Goal: Task Accomplishment & Management: Complete application form

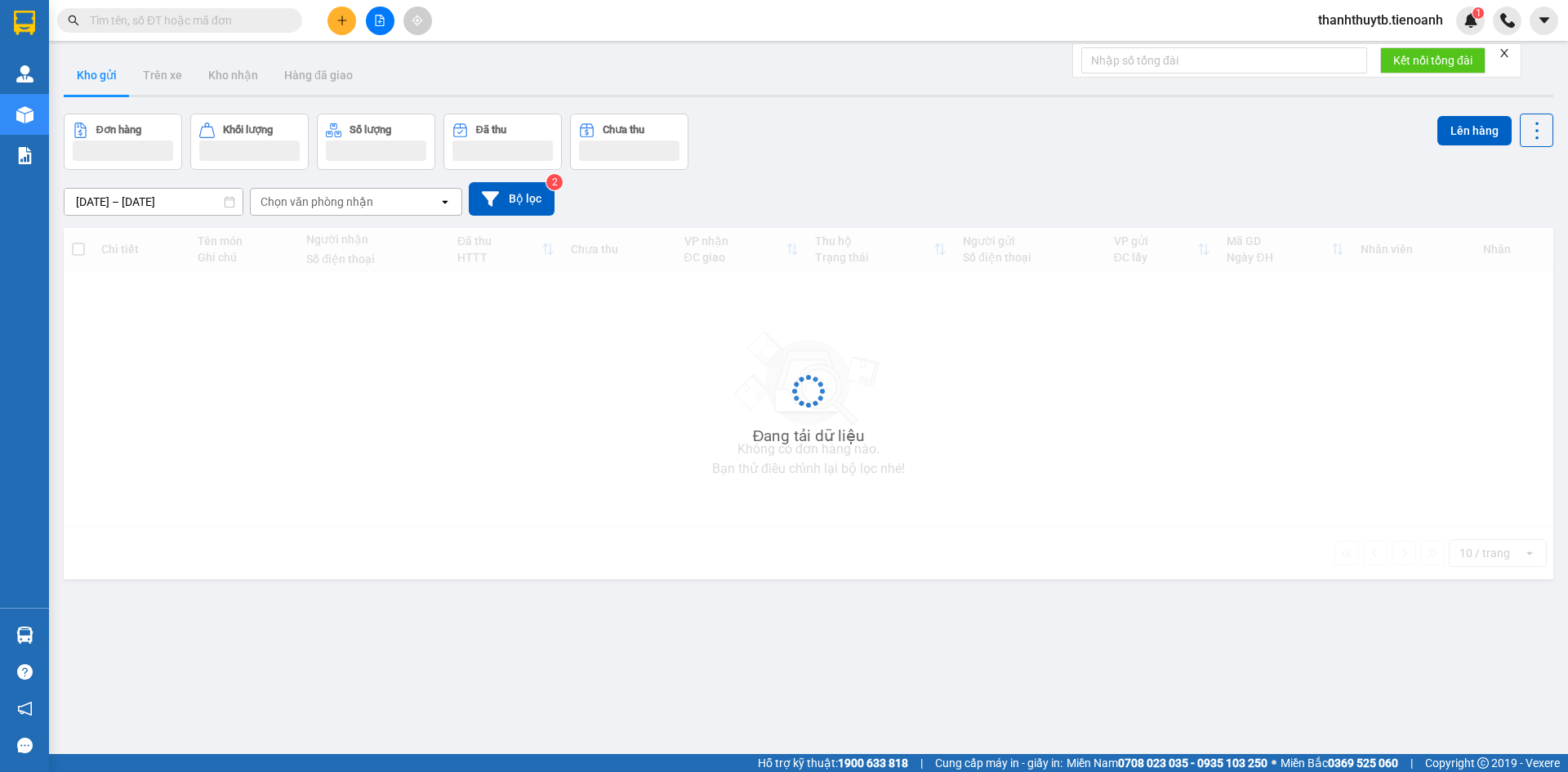
click at [251, 18] on input "text" at bounding box center [185, 20] width 192 height 18
paste input "0982304454"
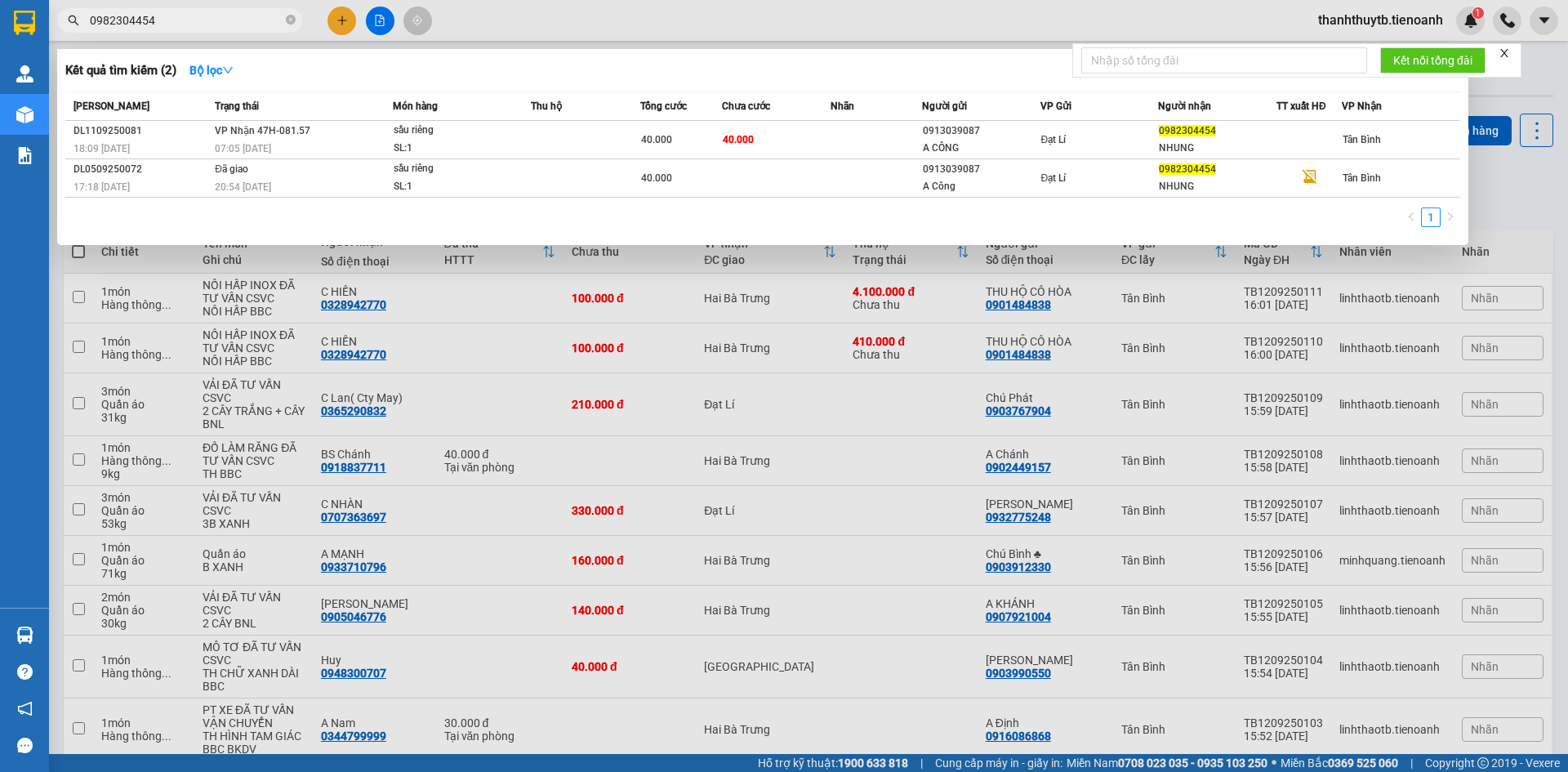
type input "0982304454"
click at [895, 134] on td at bounding box center [875, 140] width 91 height 39
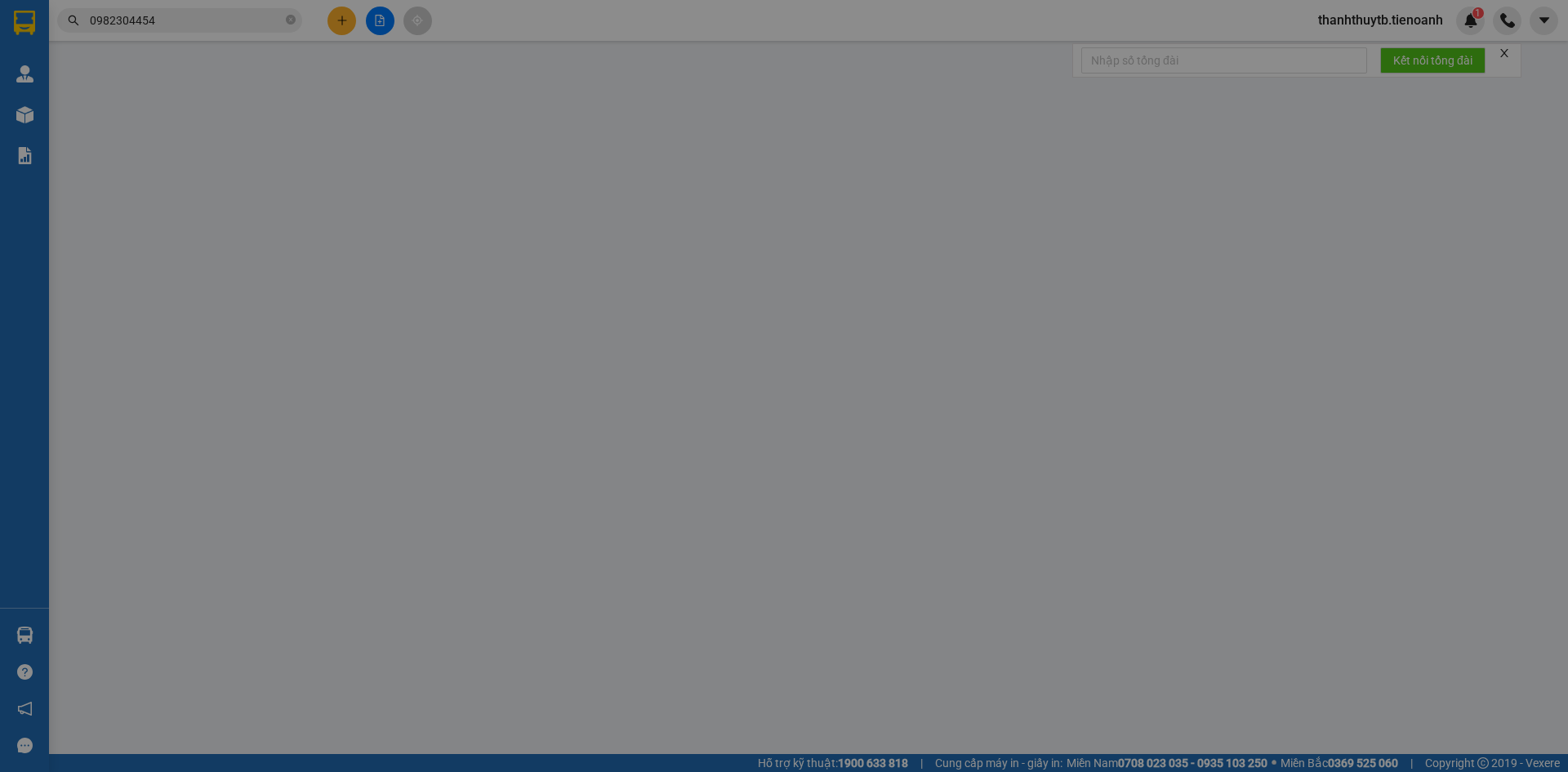
type input "0982304454"
type input "NHUNG"
type input "0913039087"
type input "A CÔNG"
type input "40.000"
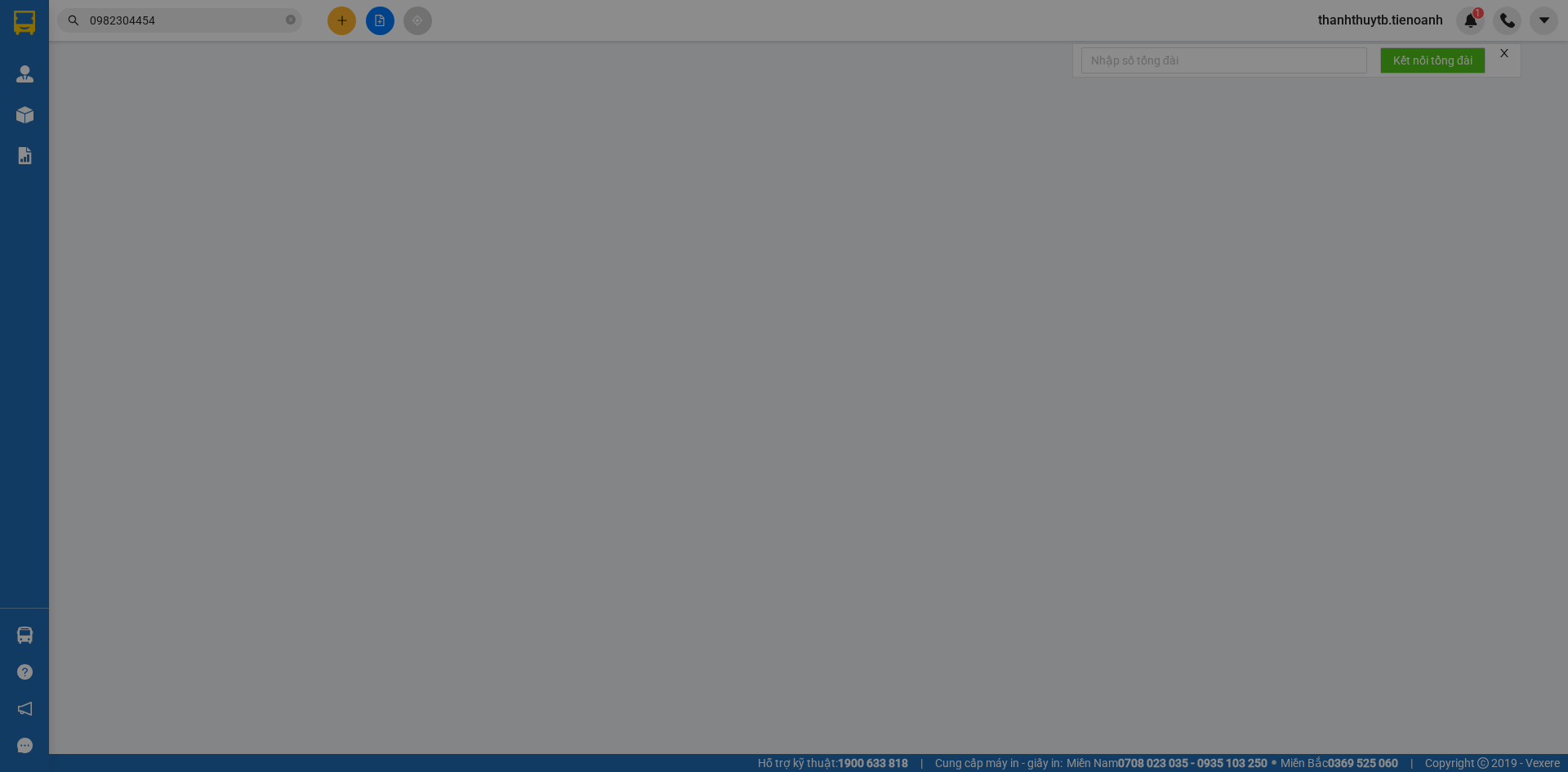
type input "40.000"
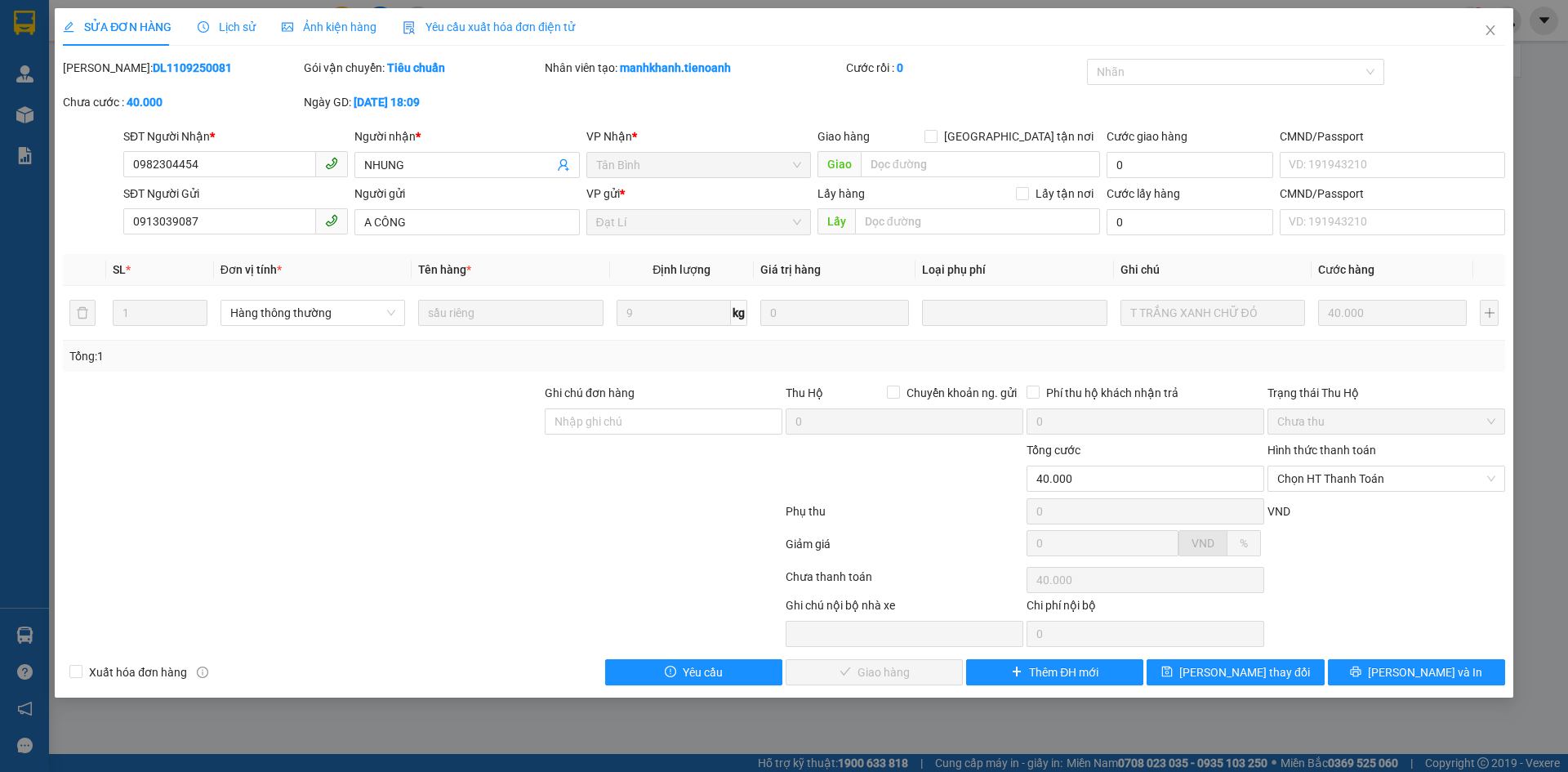
click at [228, 30] on span "Lịch sử" at bounding box center [226, 26] width 58 height 13
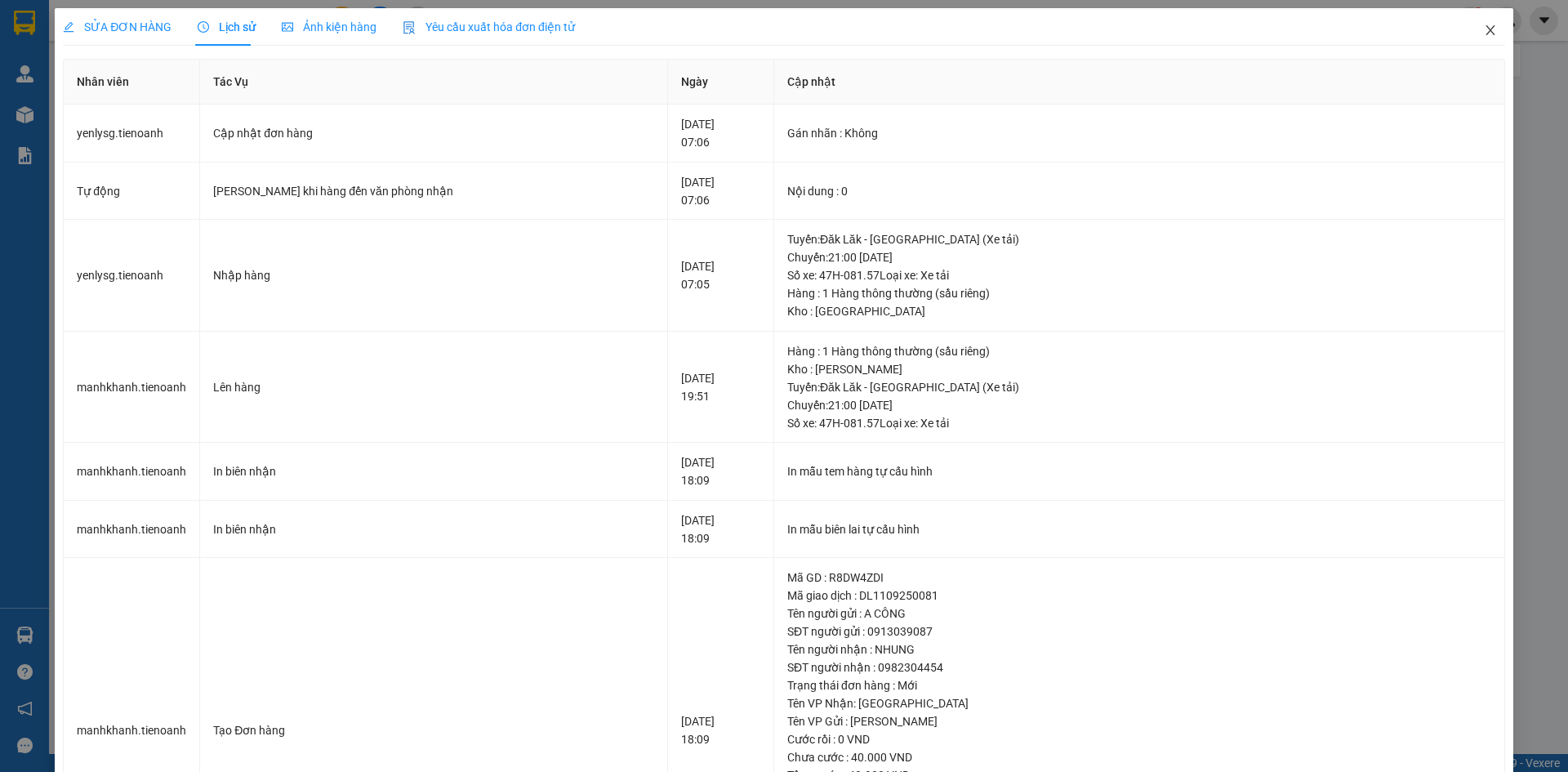
click at [1484, 28] on icon "close" at bounding box center [1490, 30] width 13 height 13
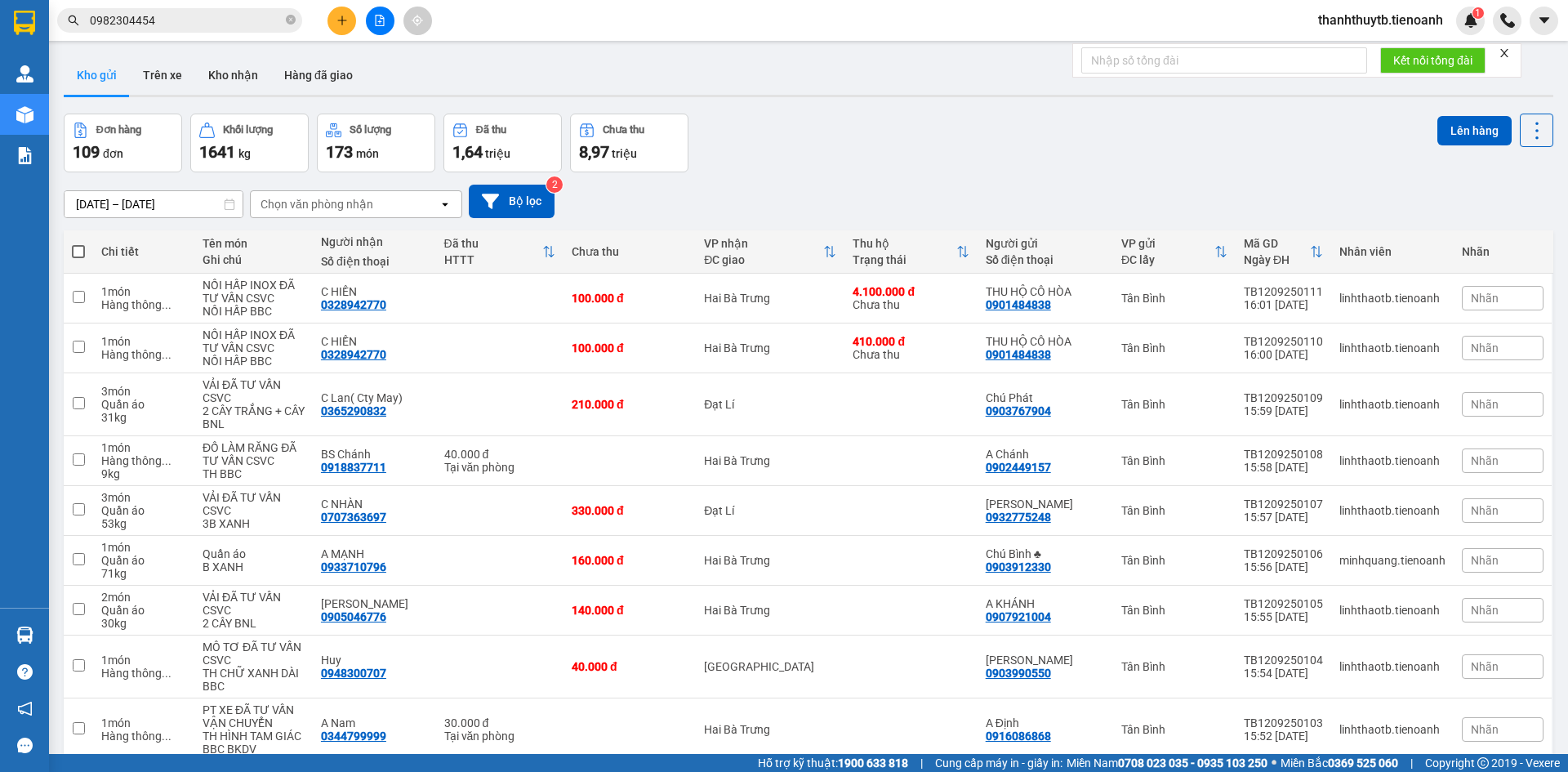
click at [234, 20] on input "0982304454" at bounding box center [185, 20] width 192 height 18
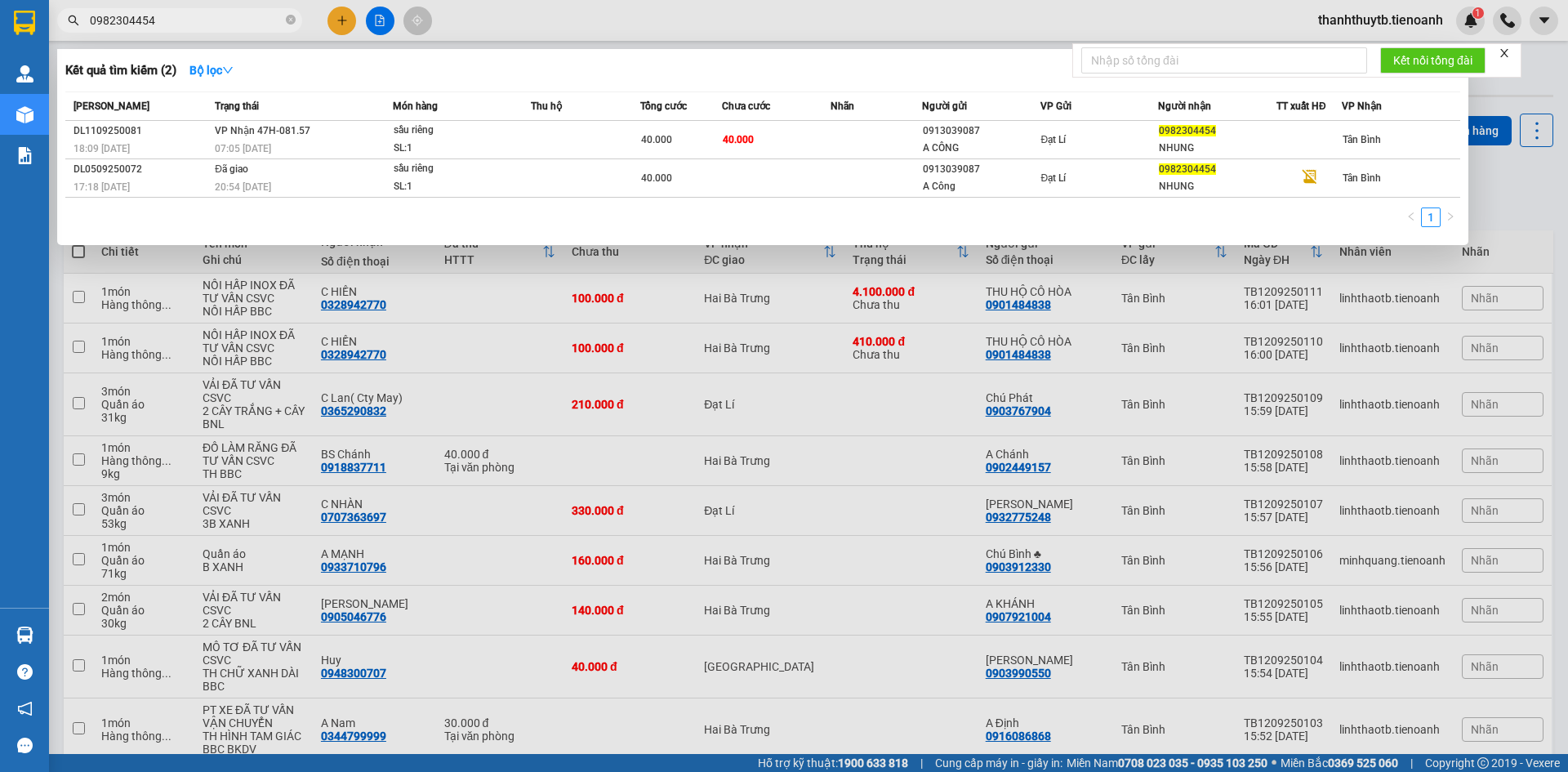
click at [508, 14] on div at bounding box center [784, 386] width 1568 height 772
click at [183, 22] on input "0982304454" at bounding box center [185, 20] width 192 height 18
click at [261, 20] on input "0982304454" at bounding box center [185, 20] width 192 height 18
paste input "353019297"
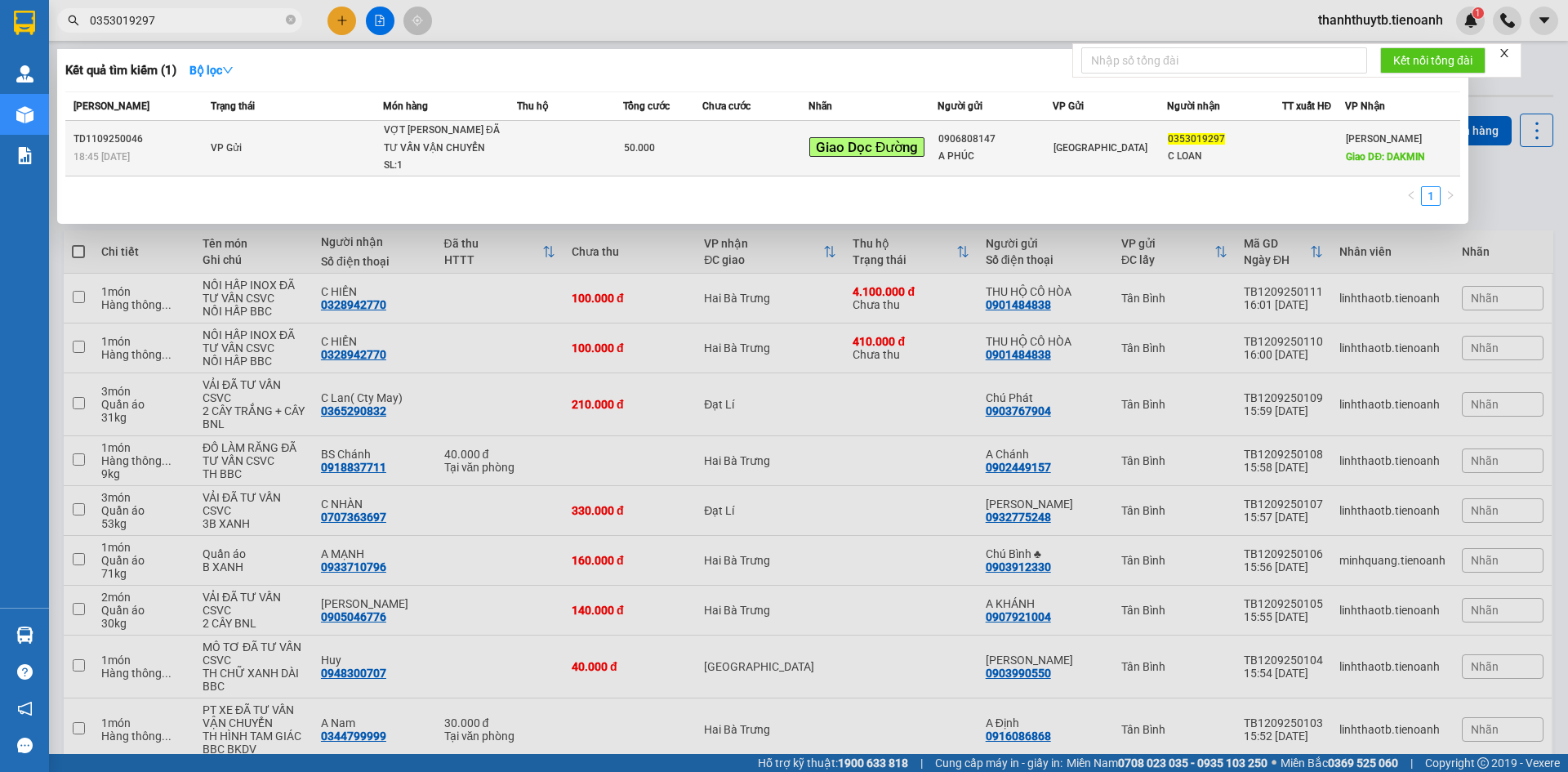
type input "0353019297"
click at [486, 144] on div "VỢT [PERSON_NAME] ĐÃ TƯ VẤN VẬN CHUYỂN" at bounding box center [445, 139] width 123 height 35
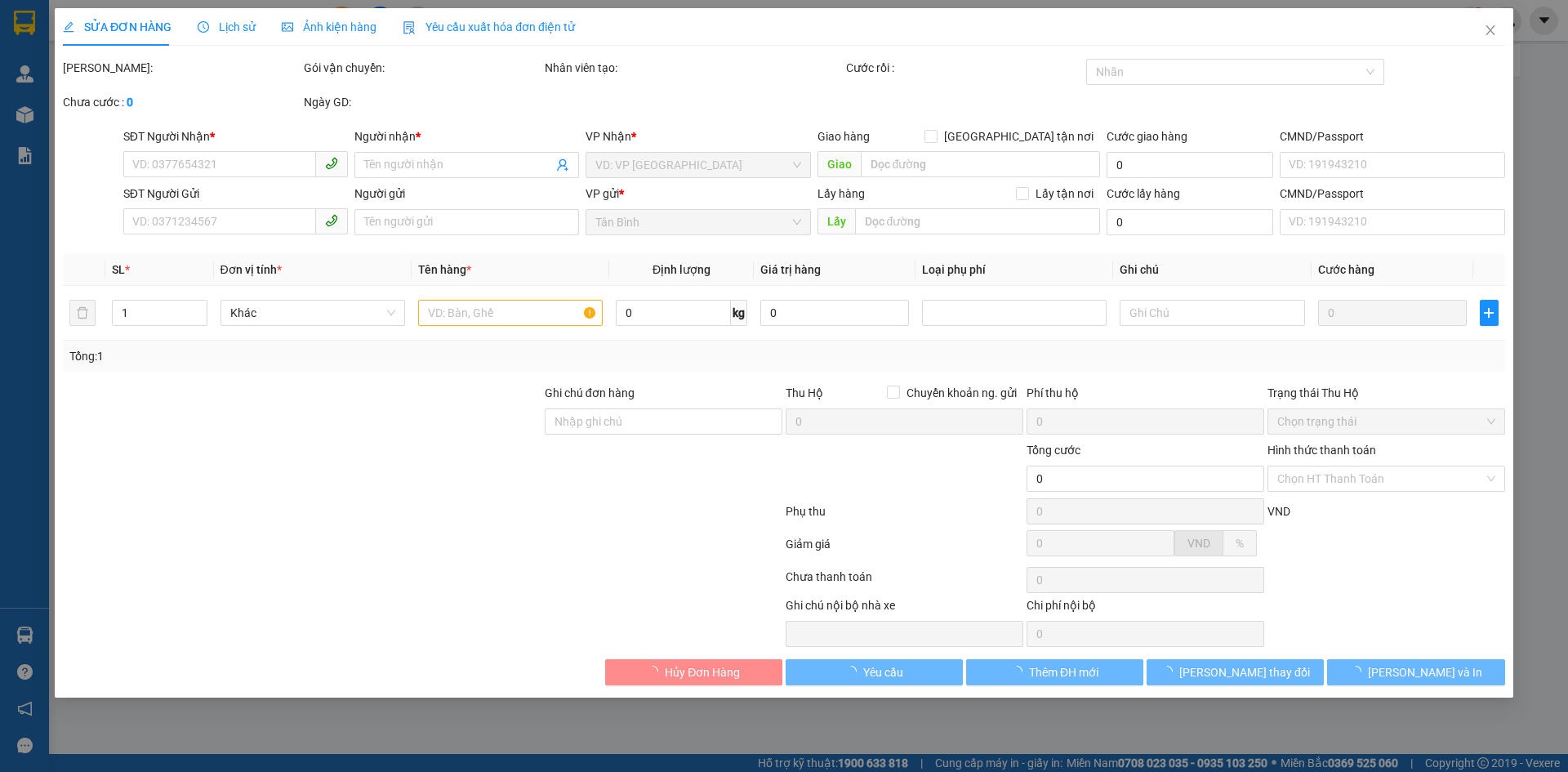
type input "0353019297"
type input "C LOAN"
type input "DAKMIN"
type input "0906808147"
type input "A PHÚC"
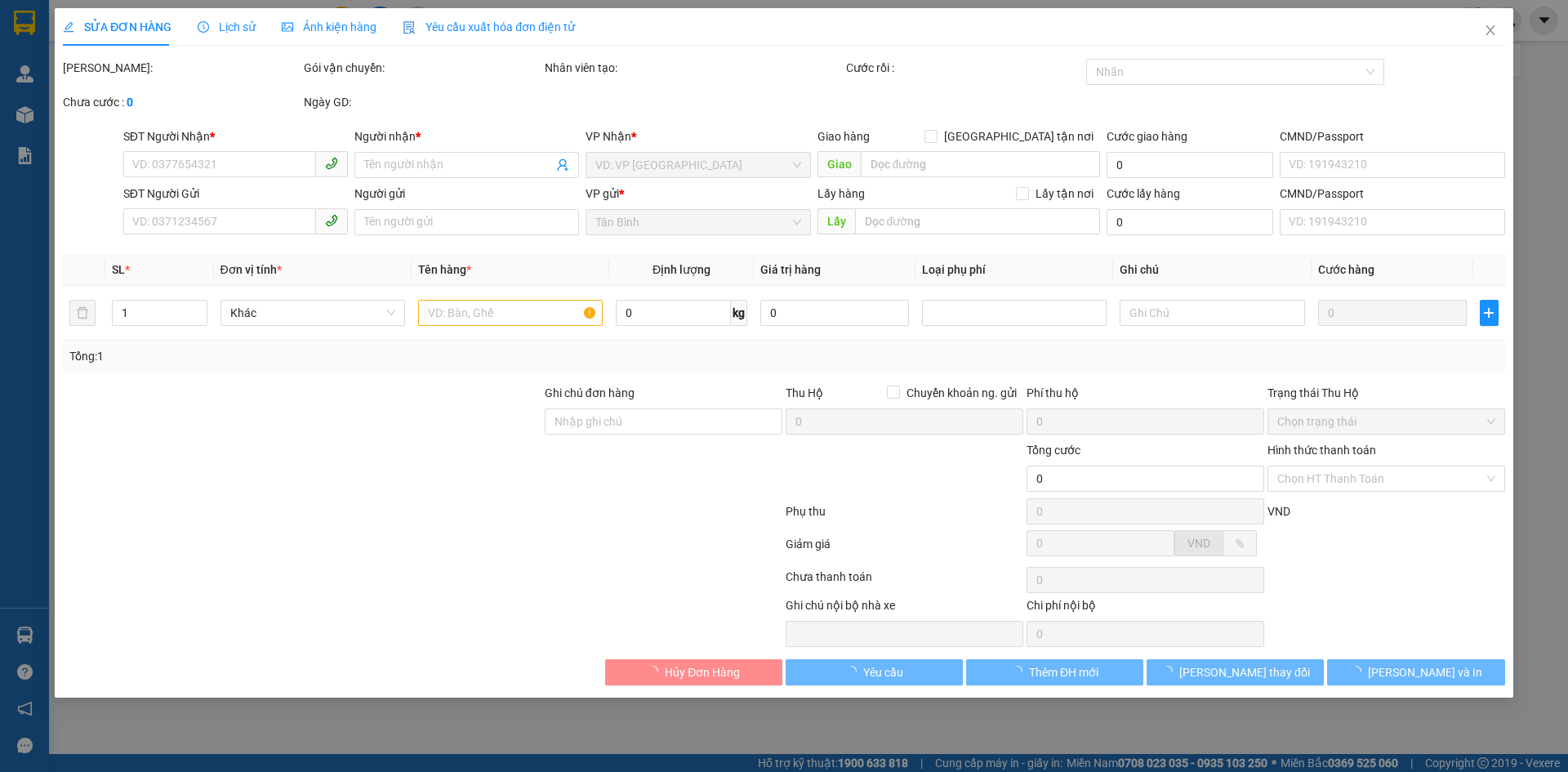
type input "50.000"
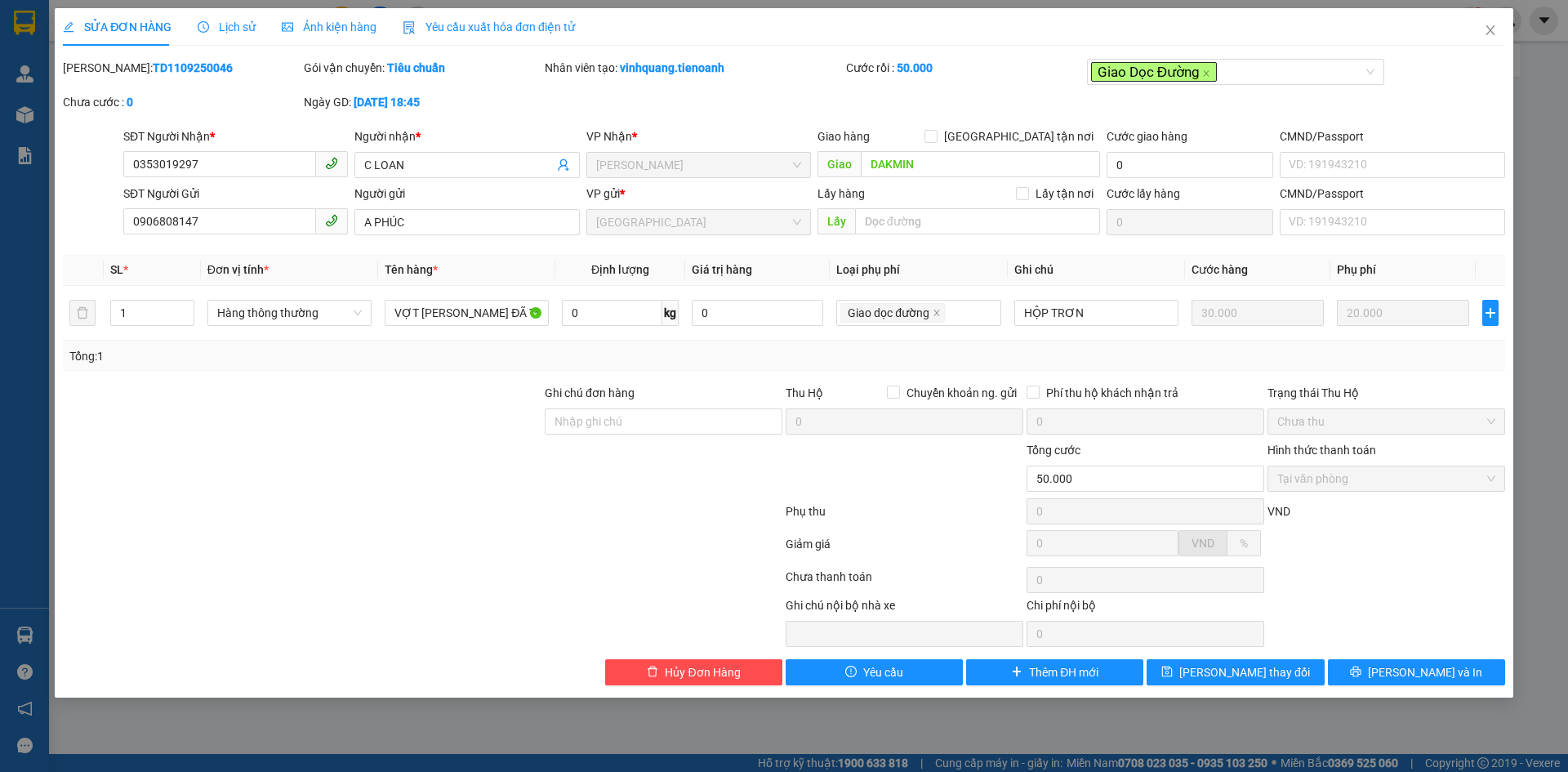
click at [239, 27] on span "Lịch sử" at bounding box center [226, 26] width 58 height 13
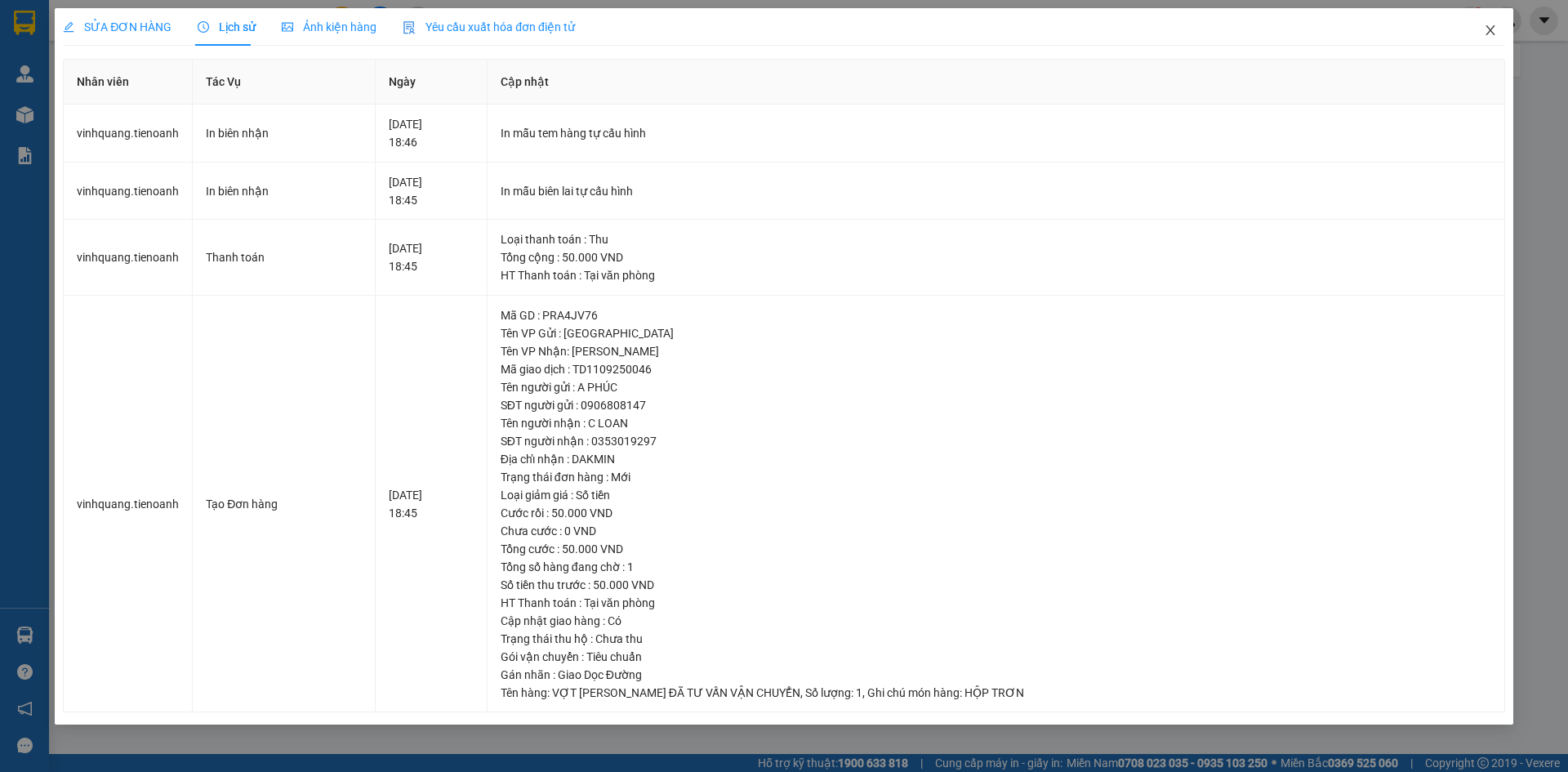
click at [1490, 28] on icon "close" at bounding box center [1490, 30] width 13 height 13
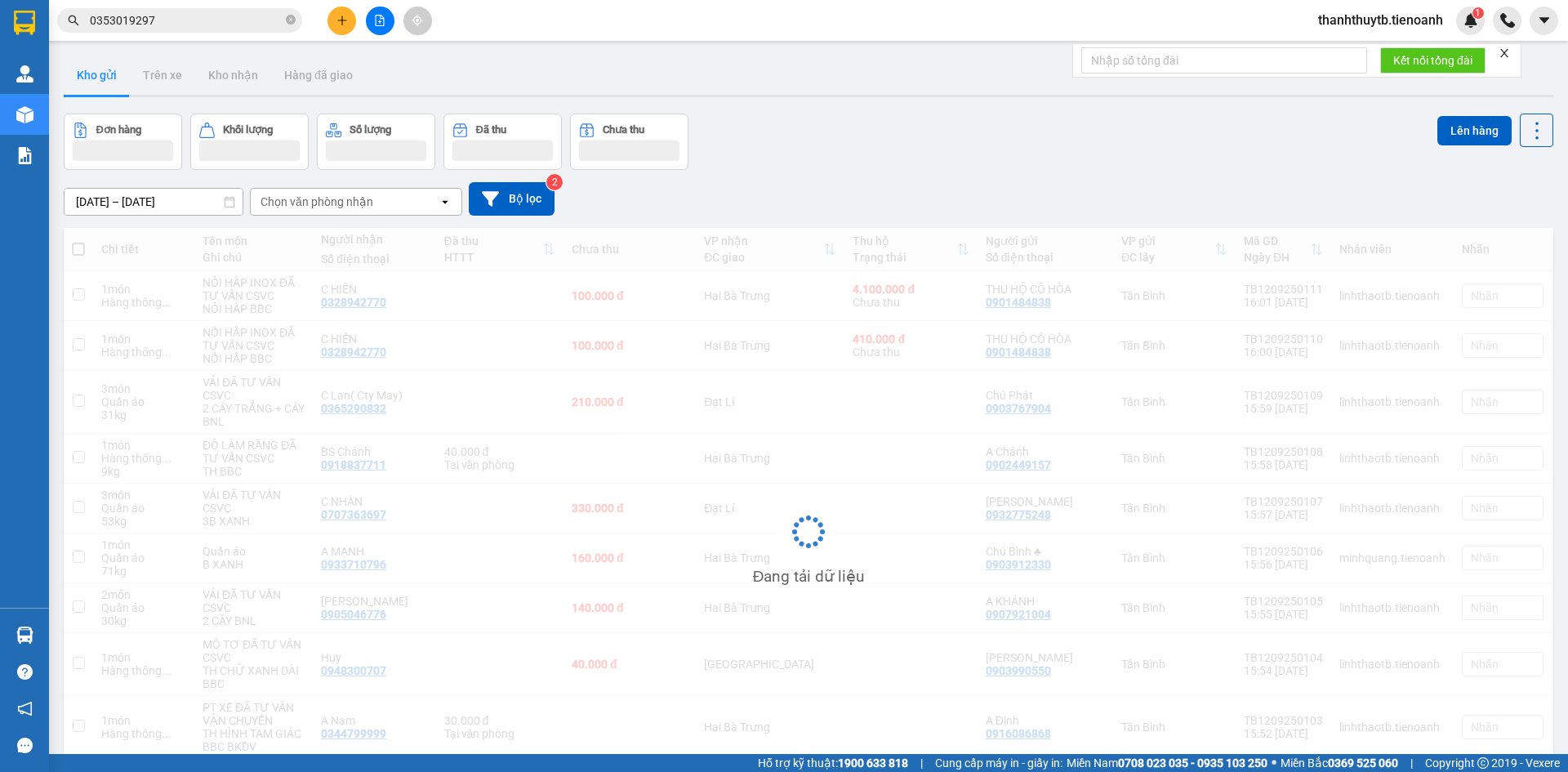
click at [245, 25] on input "0353019297" at bounding box center [185, 20] width 192 height 18
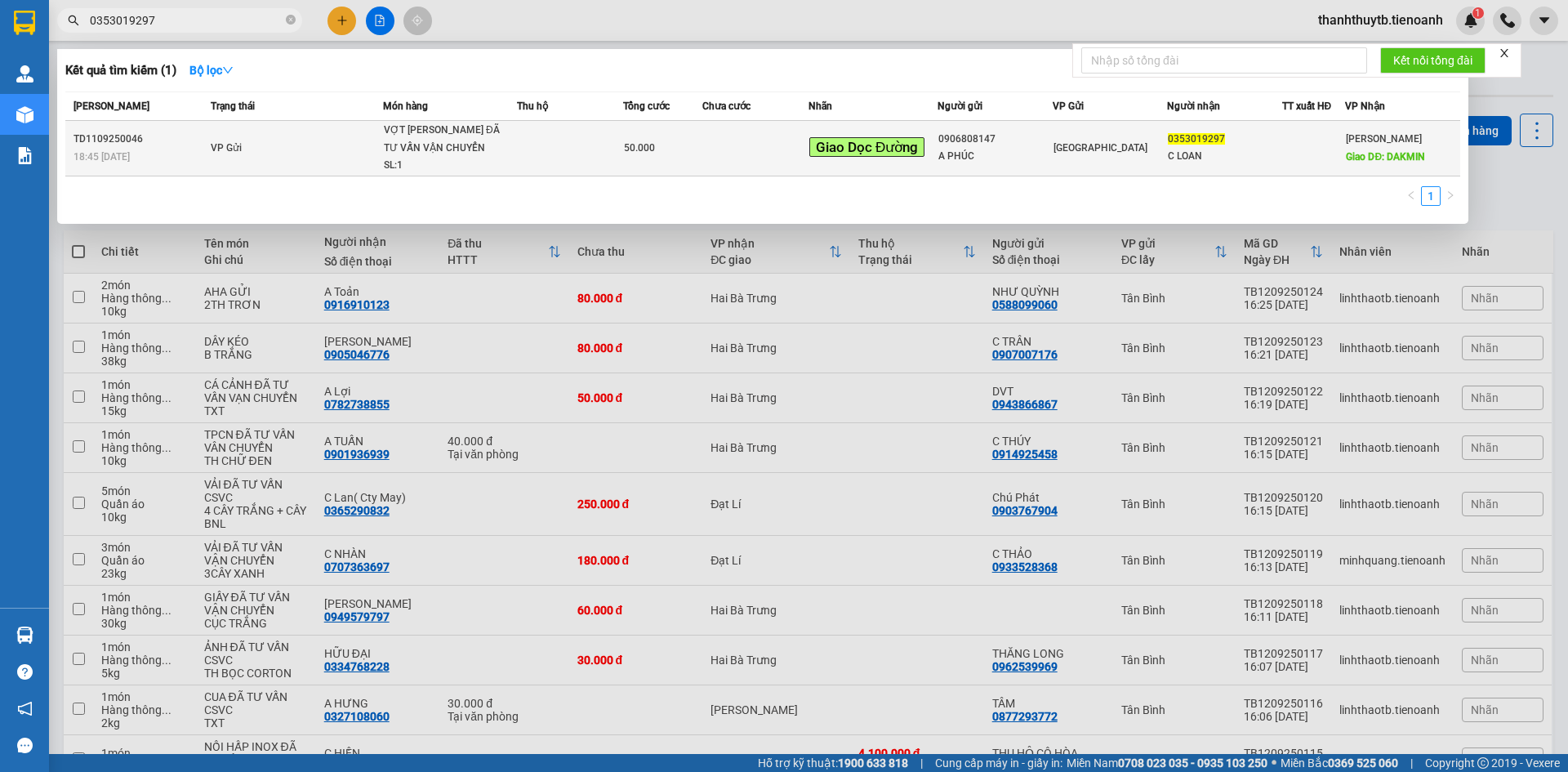
click at [500, 151] on div "VỢT [PERSON_NAME] ĐÃ TƯ VẤN VẬN CHUYỂN" at bounding box center [445, 139] width 123 height 35
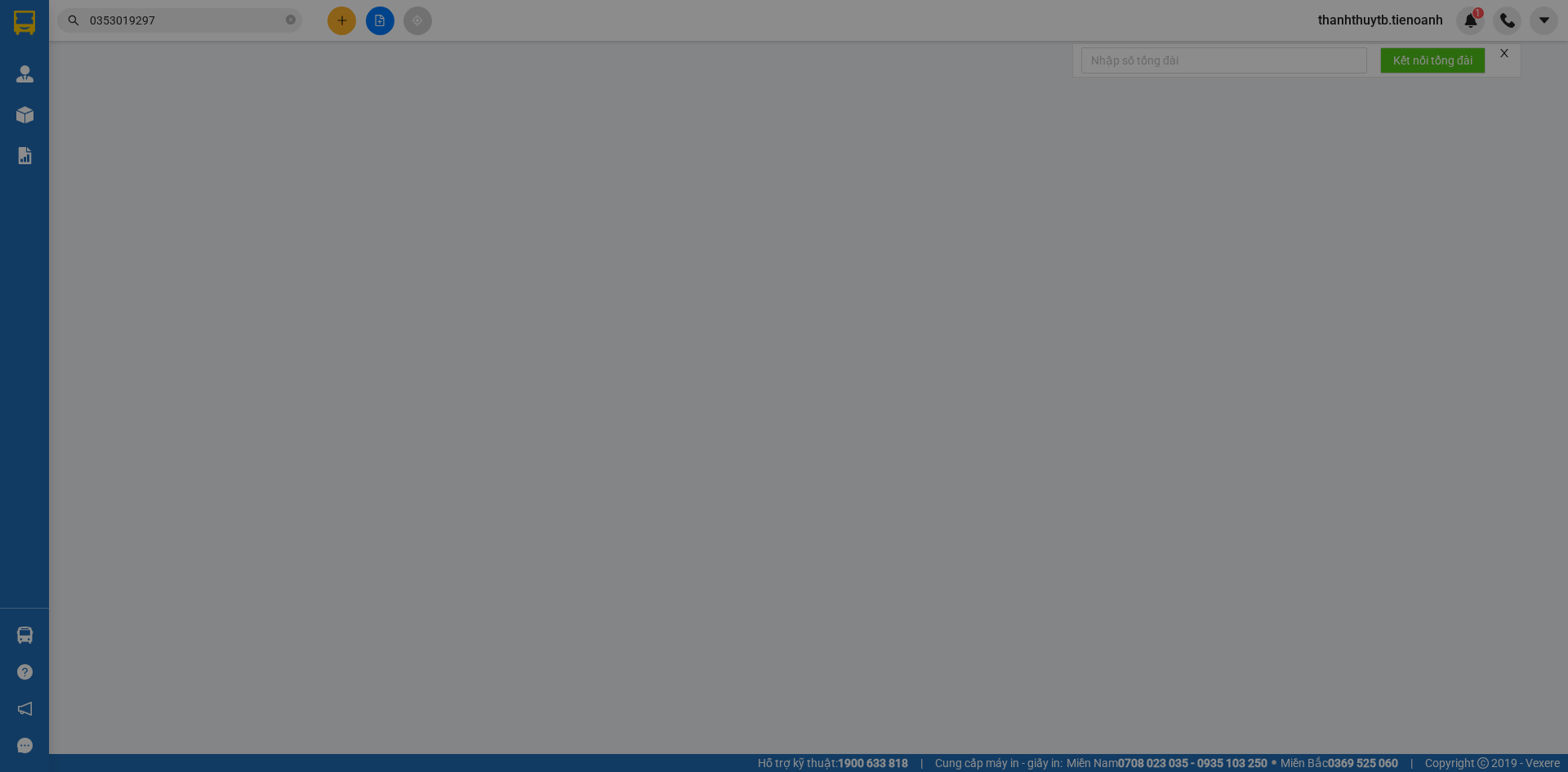
type input "0353019297"
type input "C LOAN"
type input "DAKMIN"
type input "0906808147"
type input "A PHÚC"
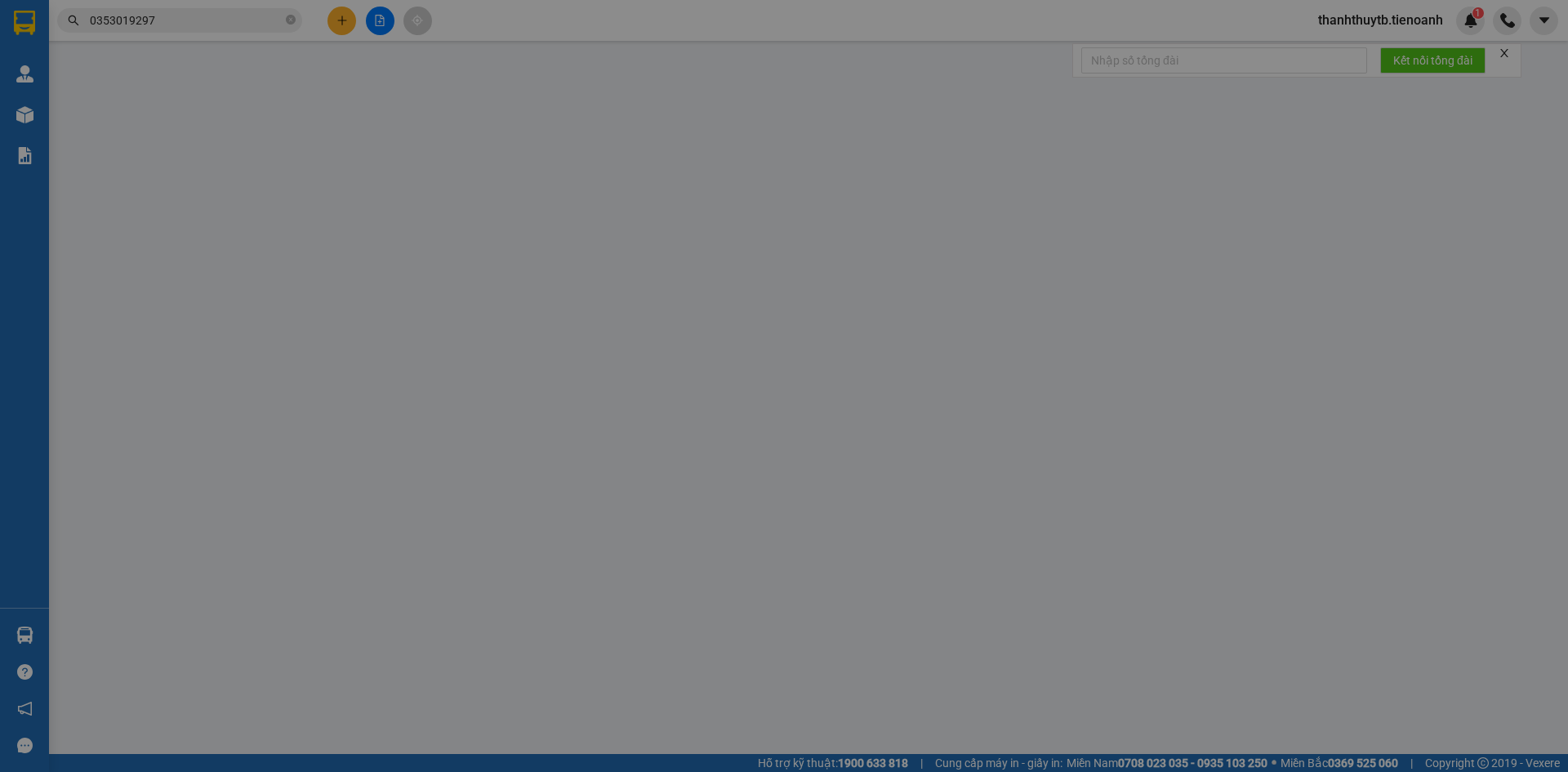
type input "50.000"
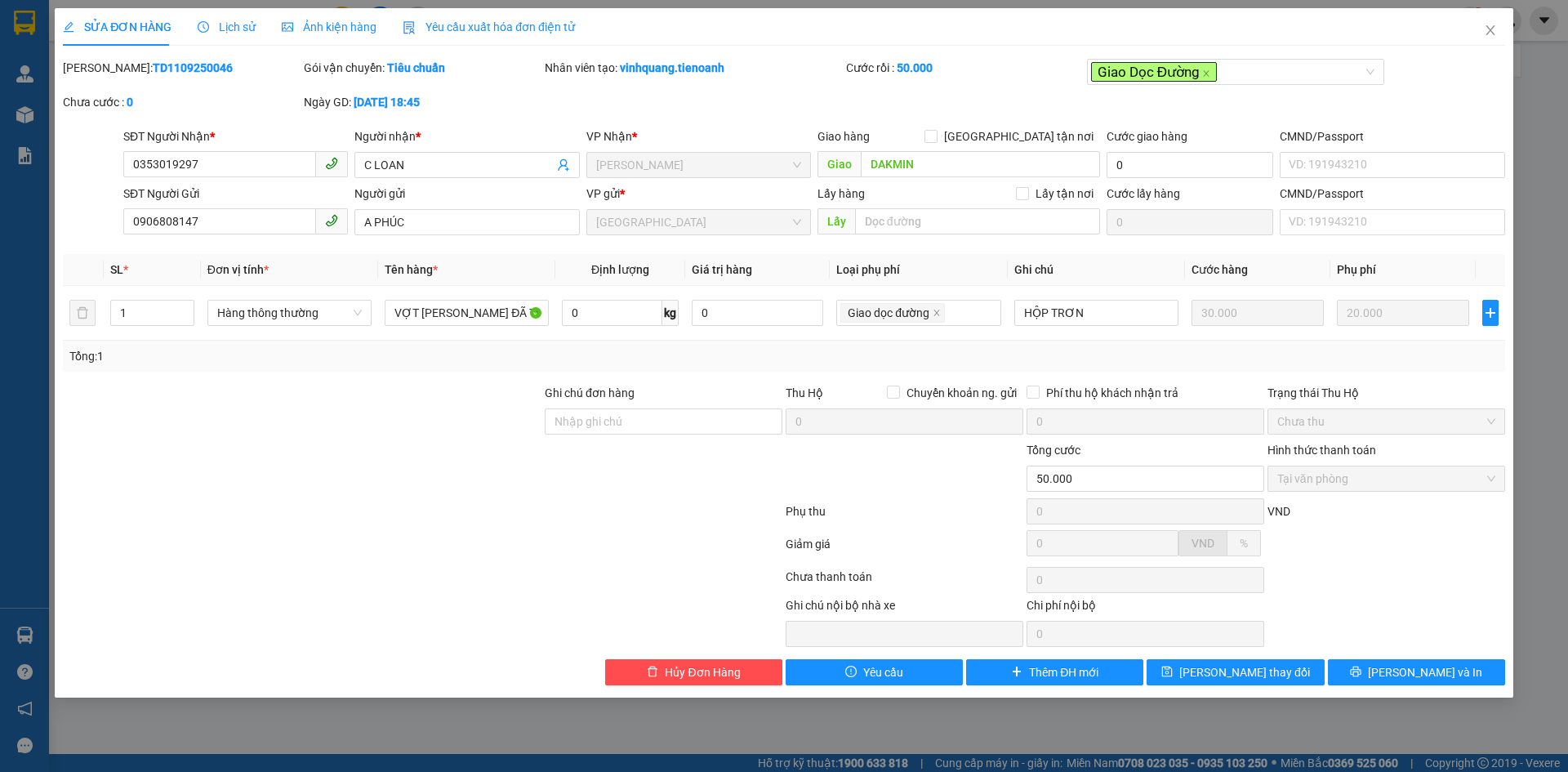
click at [235, 25] on span "Lịch sử" at bounding box center [226, 26] width 58 height 13
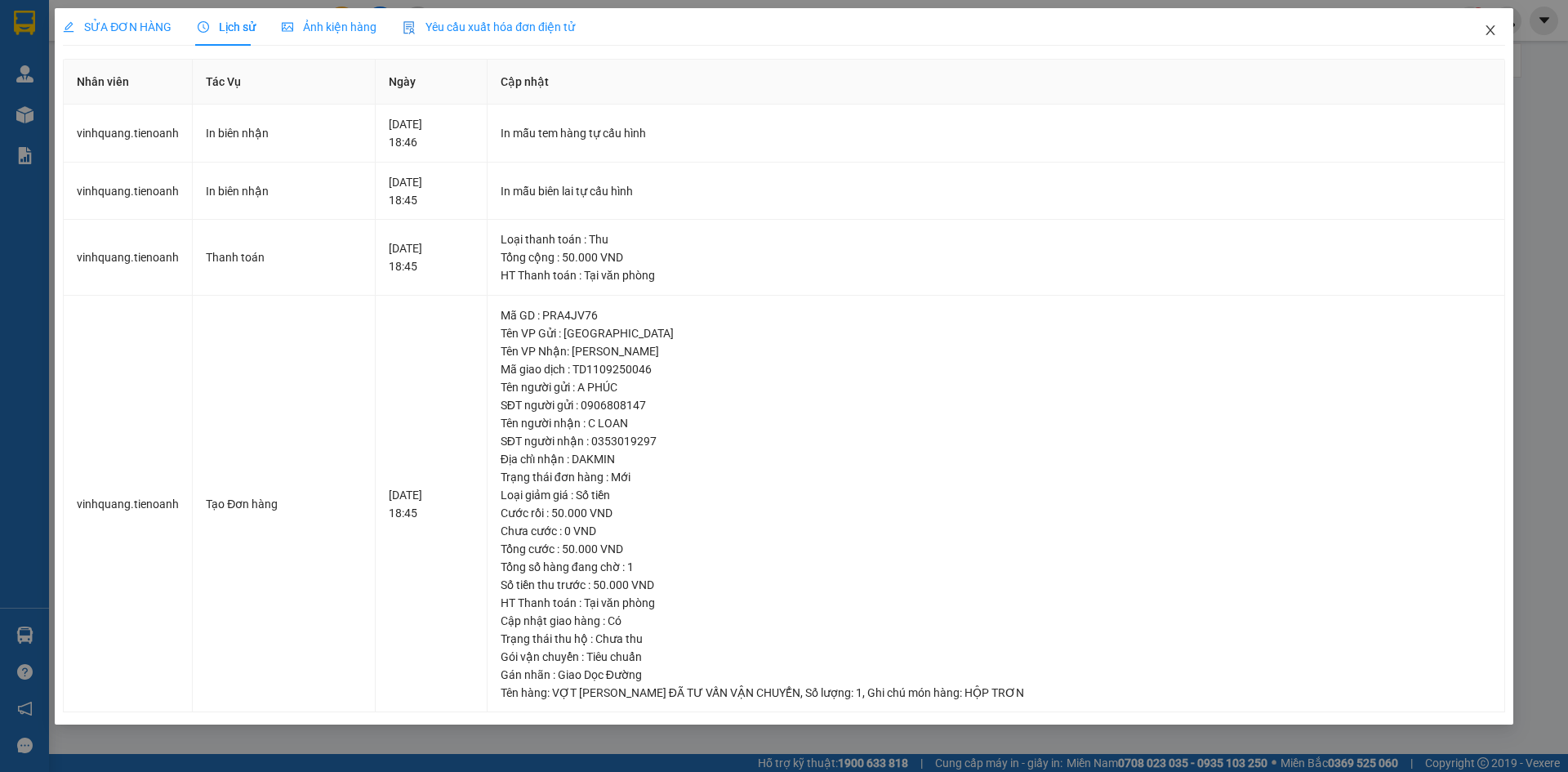
click at [1491, 25] on icon "close" at bounding box center [1490, 30] width 13 height 13
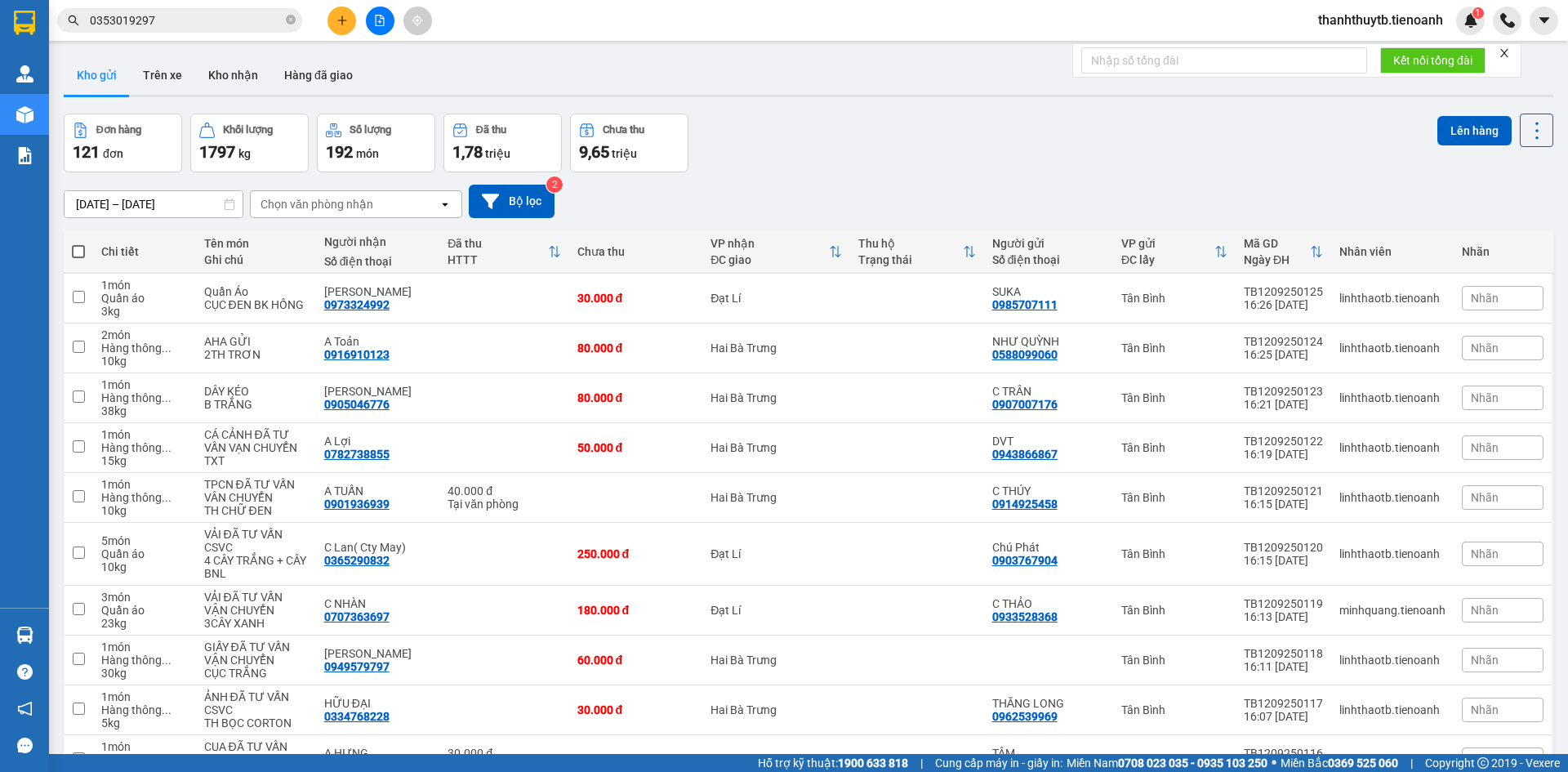
click at [228, 25] on input "0353019297" at bounding box center [185, 20] width 192 height 18
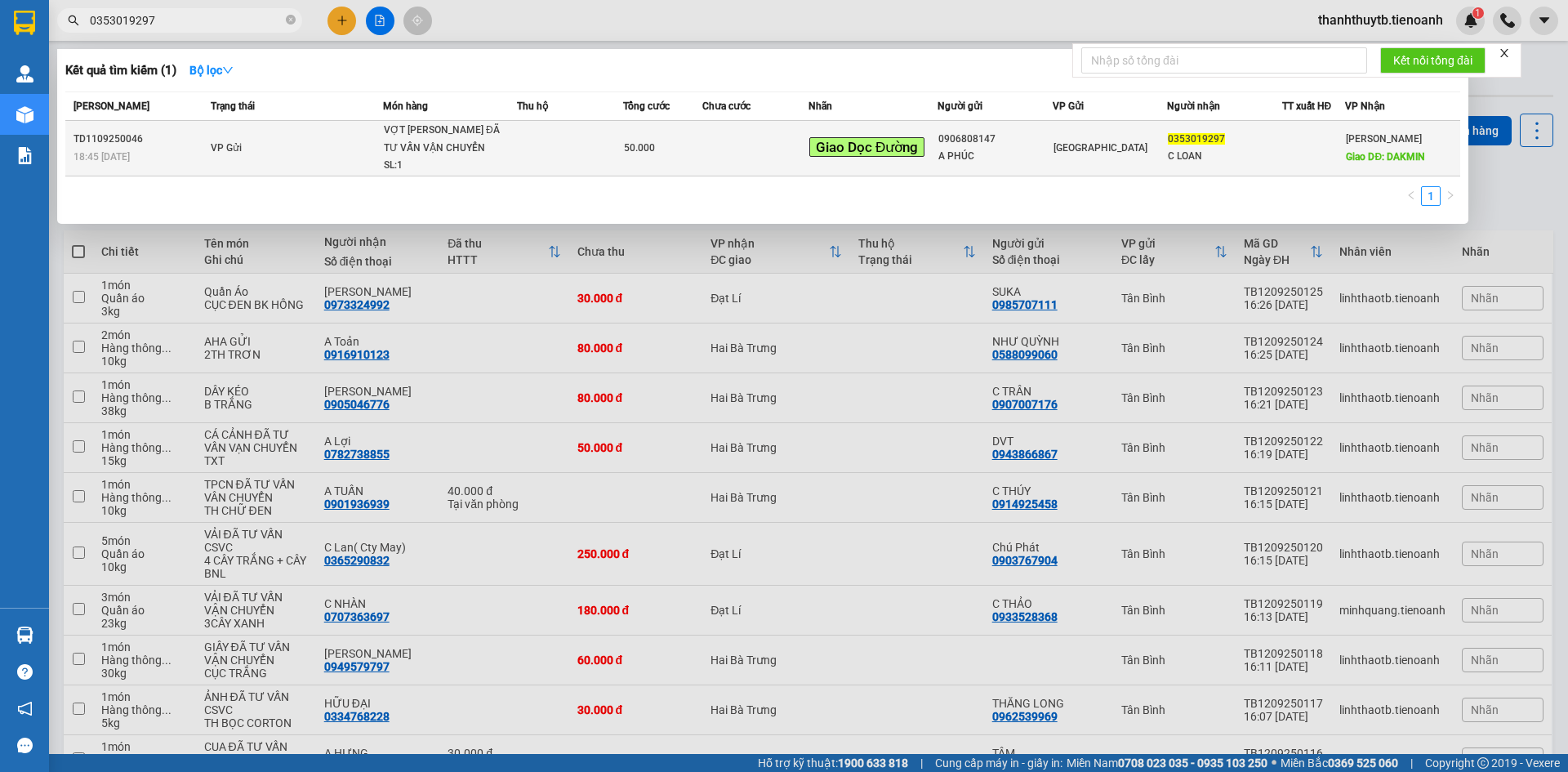
click at [634, 146] on span "50.000" at bounding box center [639, 148] width 31 height 11
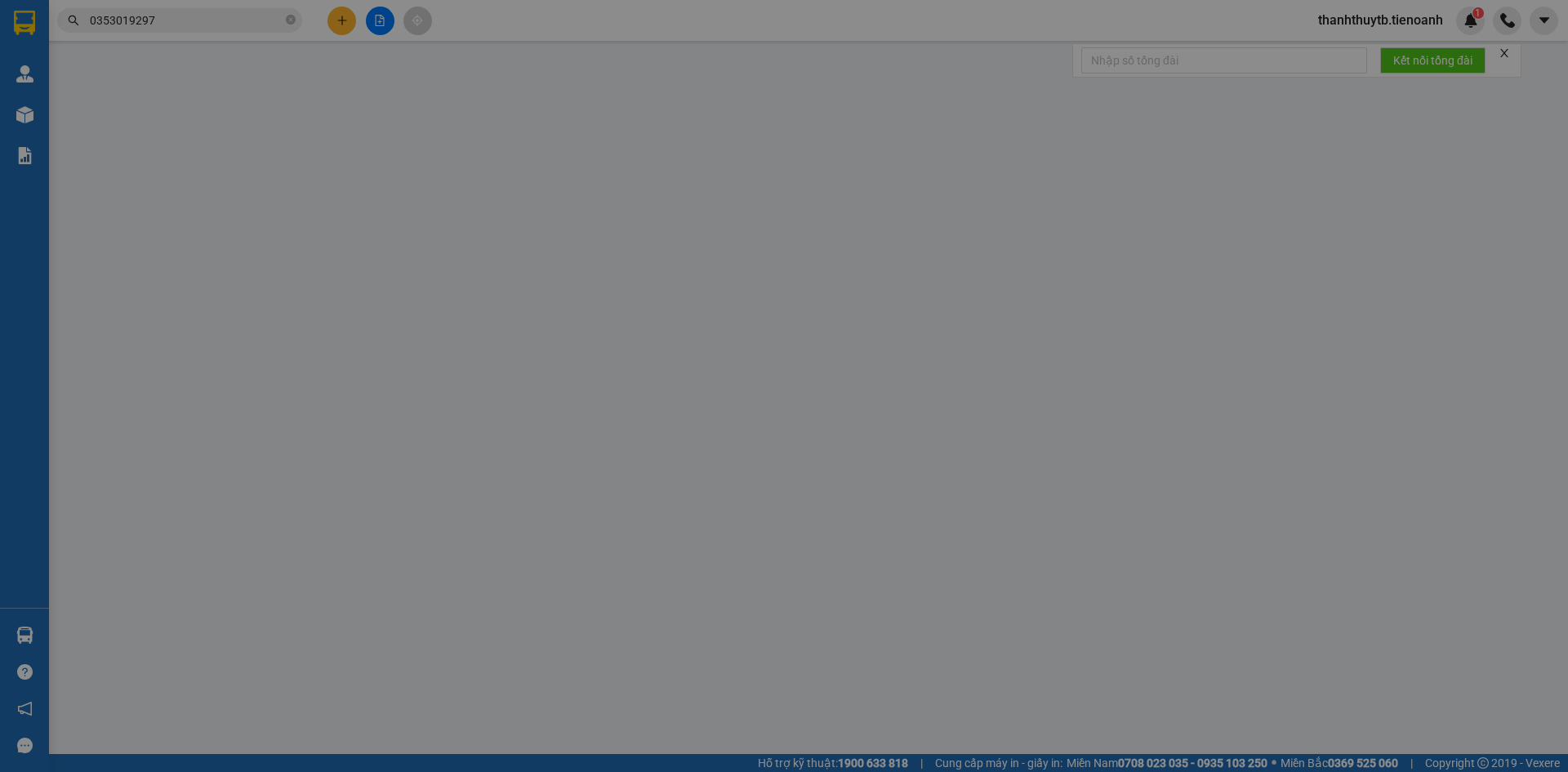
type input "0353019297"
type input "C LOAN"
type input "DAKMIN"
type input "0906808147"
type input "A PHÚC"
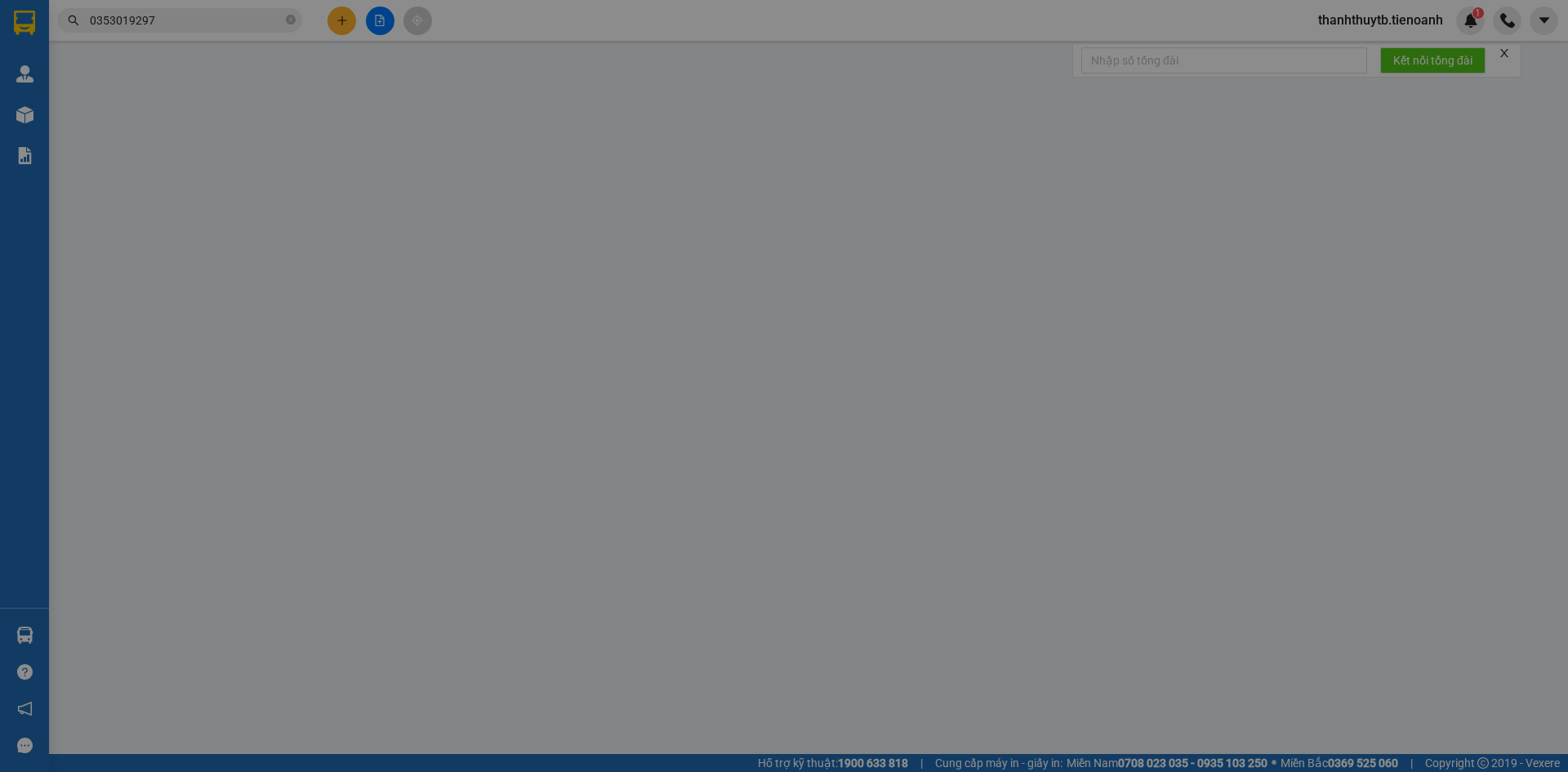
type input "50.000"
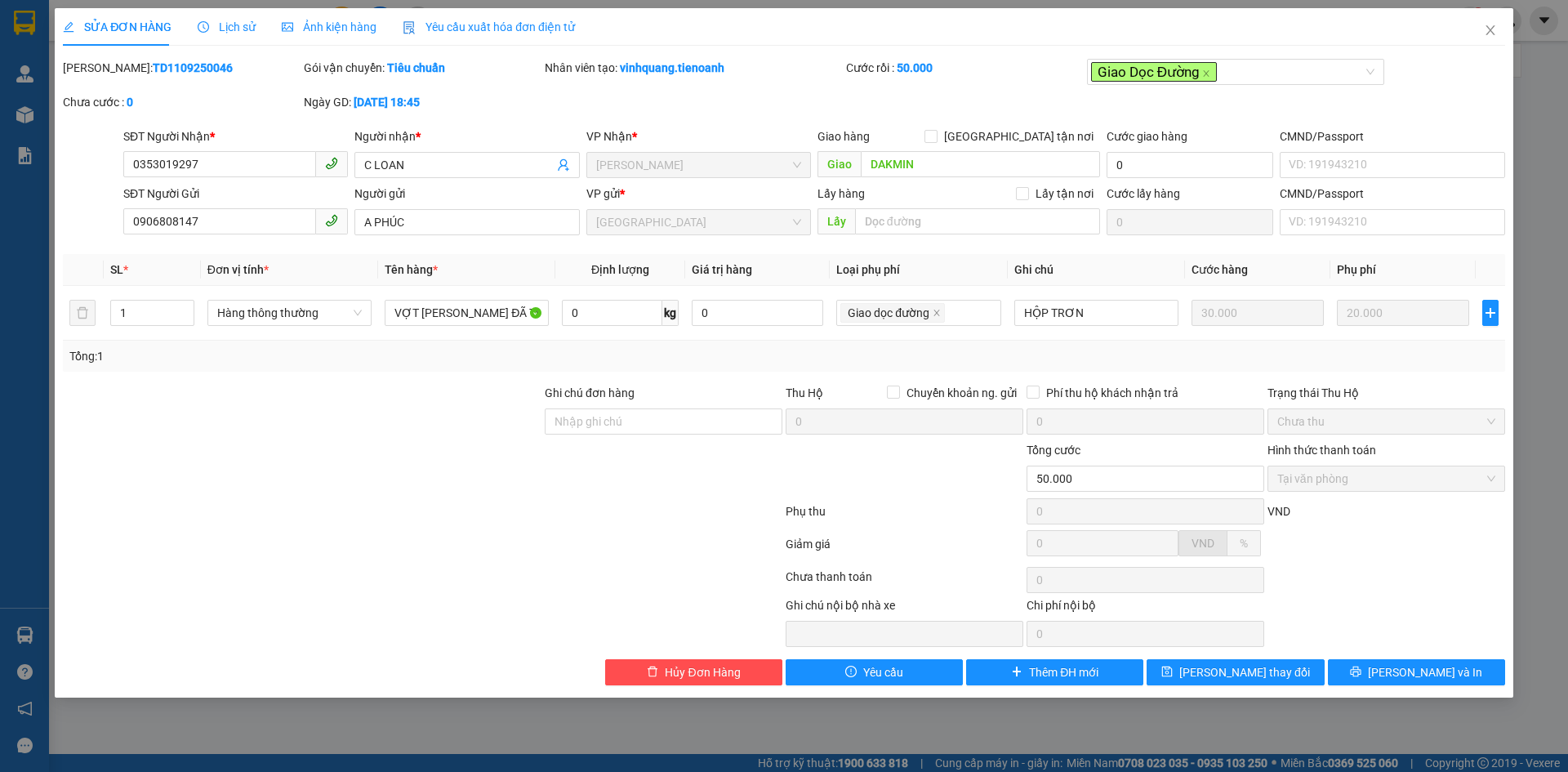
click at [246, 27] on span "Lịch sử" at bounding box center [226, 26] width 58 height 13
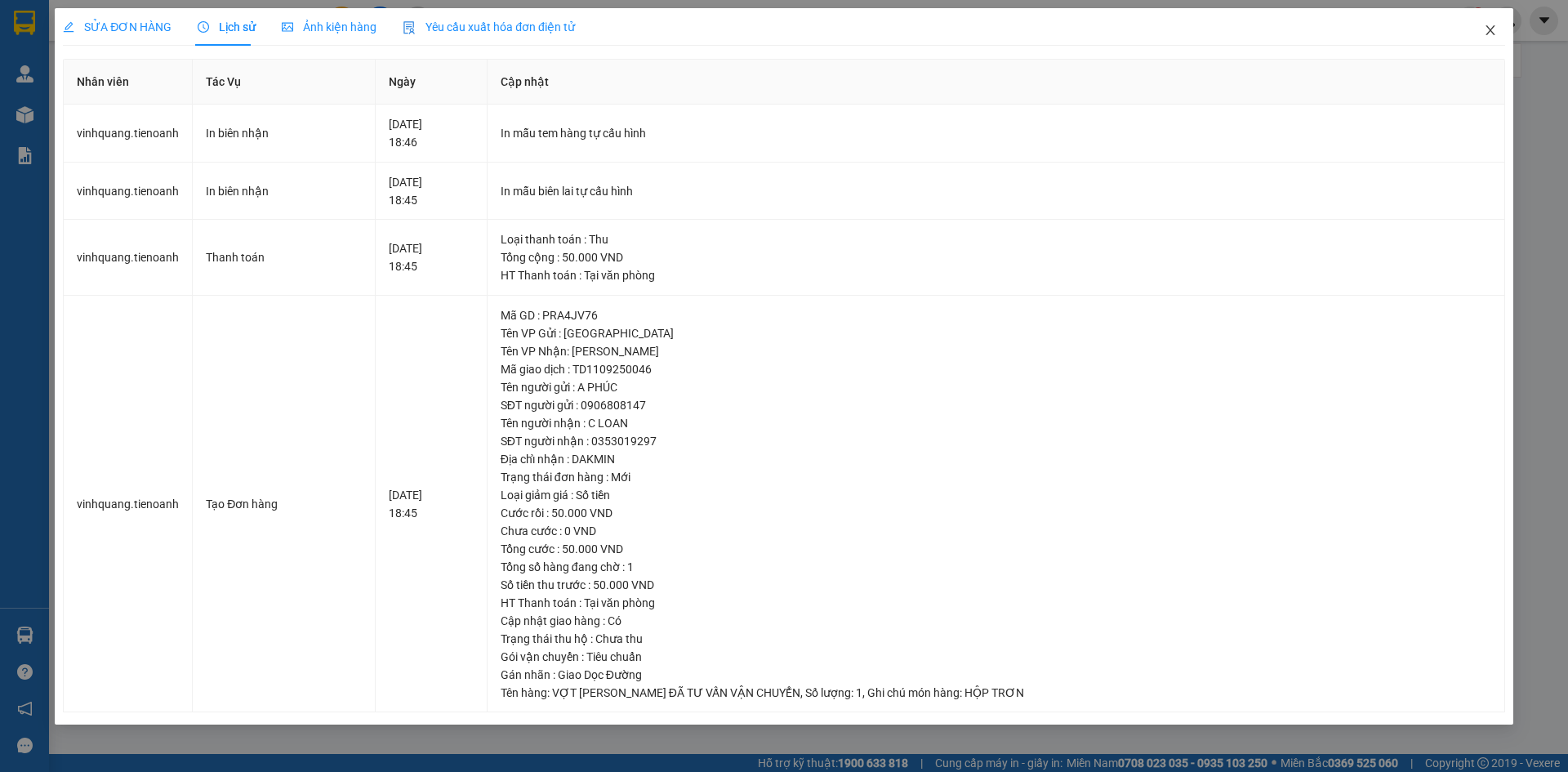
click at [1491, 27] on icon "close" at bounding box center [1490, 30] width 13 height 13
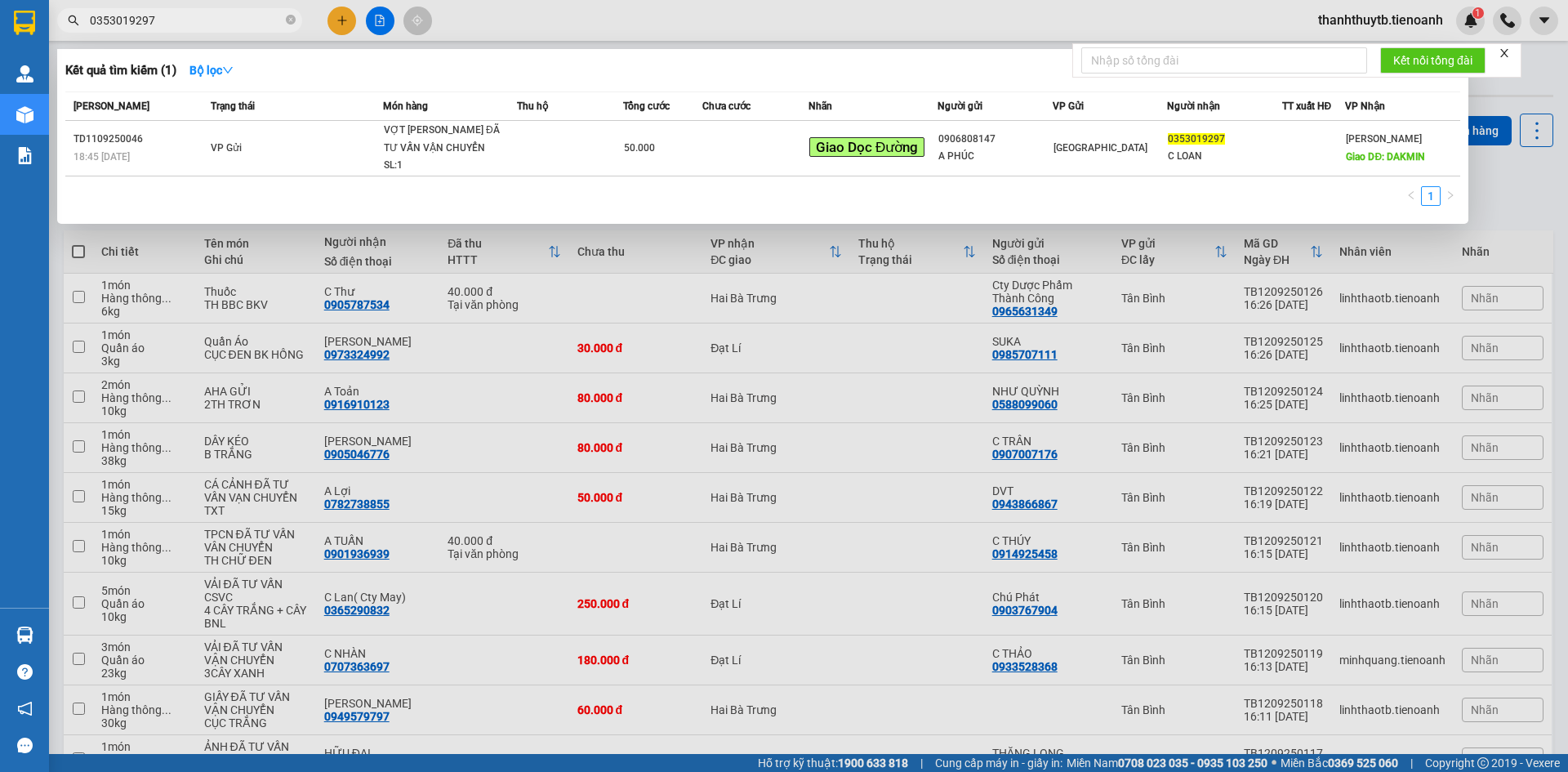
click at [190, 31] on span "0353019297" at bounding box center [179, 20] width 245 height 25
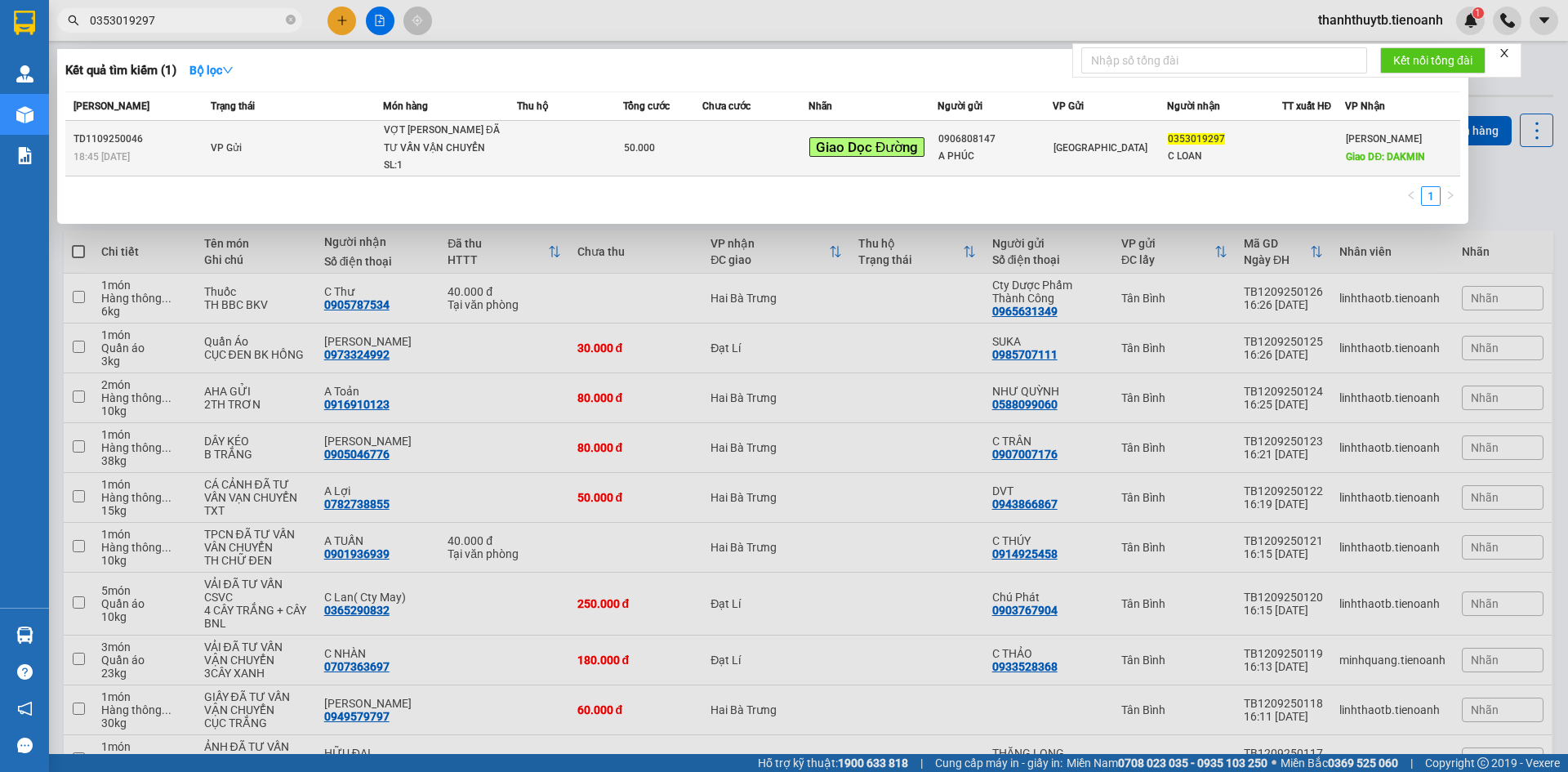
click at [281, 141] on td "VP Gửi" at bounding box center [294, 149] width 176 height 56
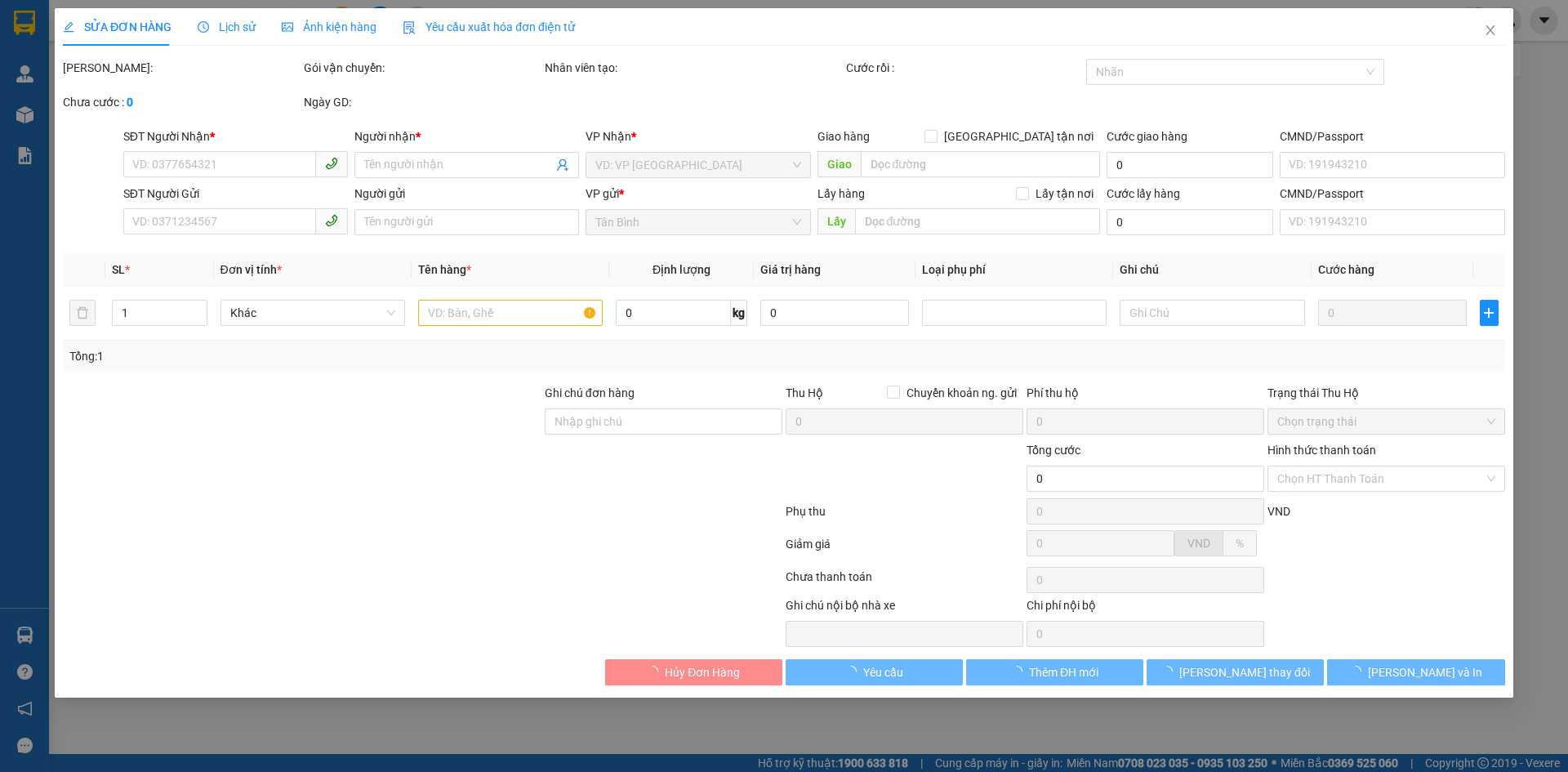
type input "0353019297"
type input "C LOAN"
type input "DAKMIN"
type input "0906808147"
type input "A PHÚC"
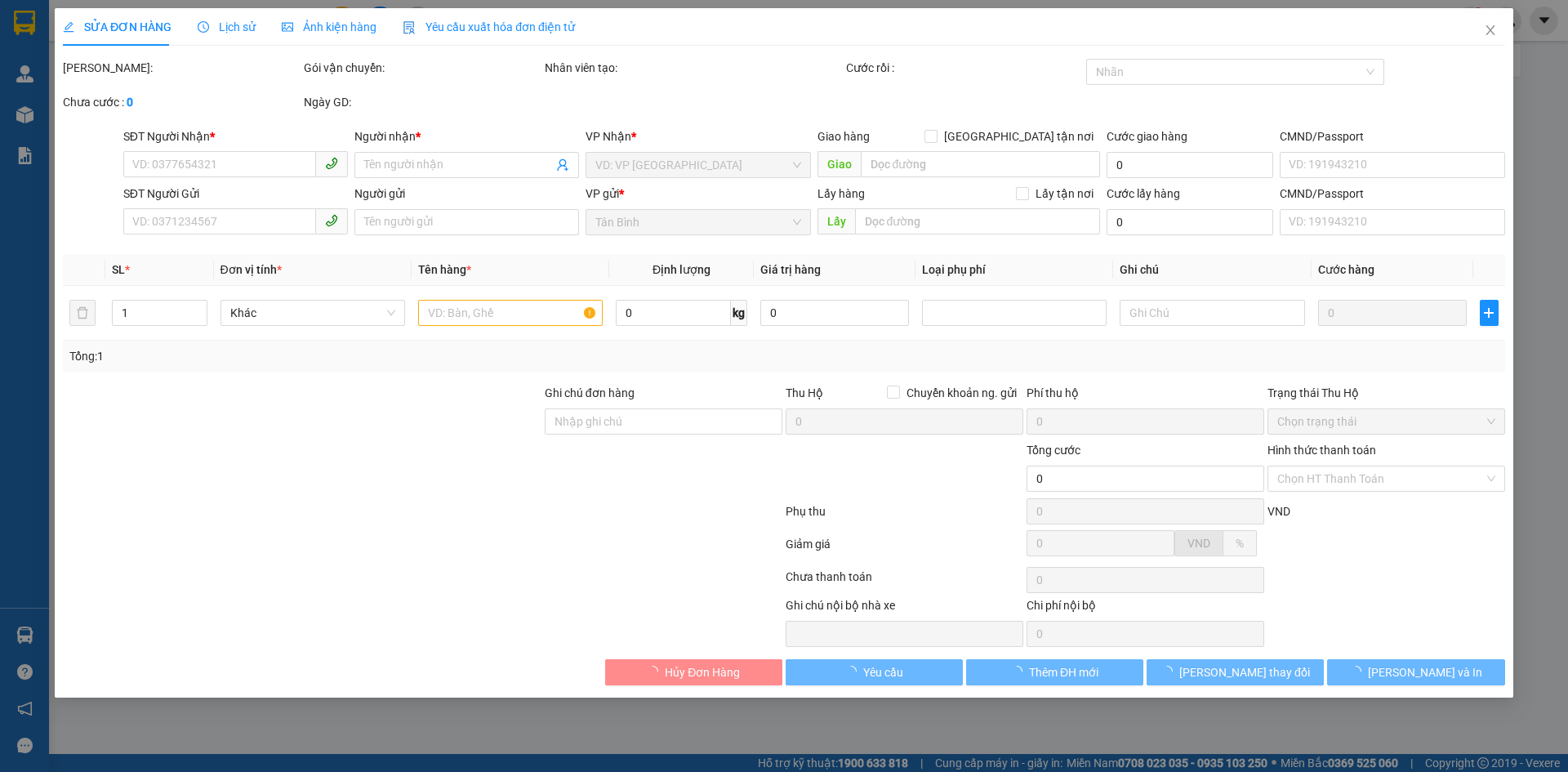
type input "50.000"
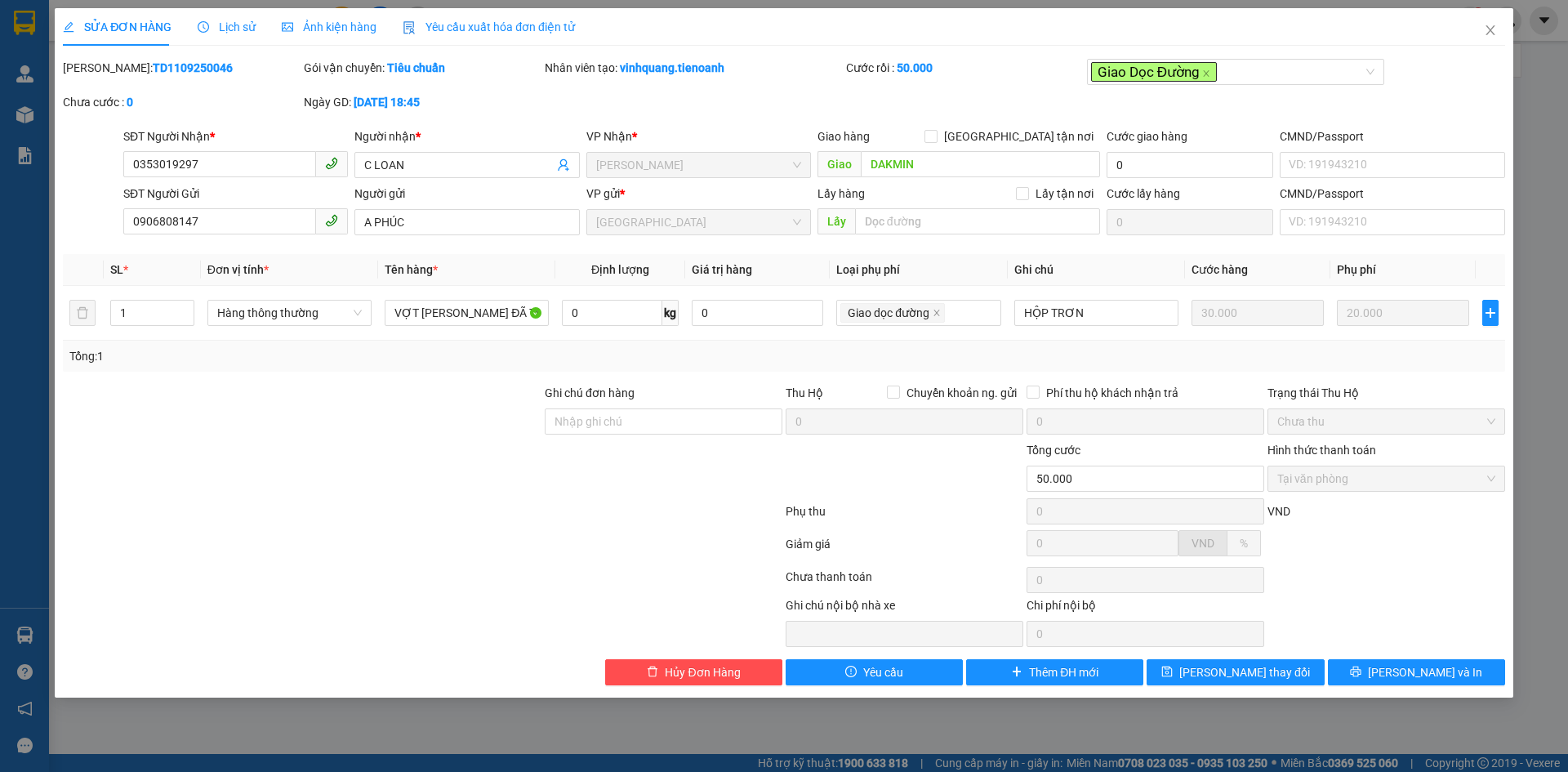
click at [224, 27] on span "Lịch sử" at bounding box center [226, 26] width 58 height 13
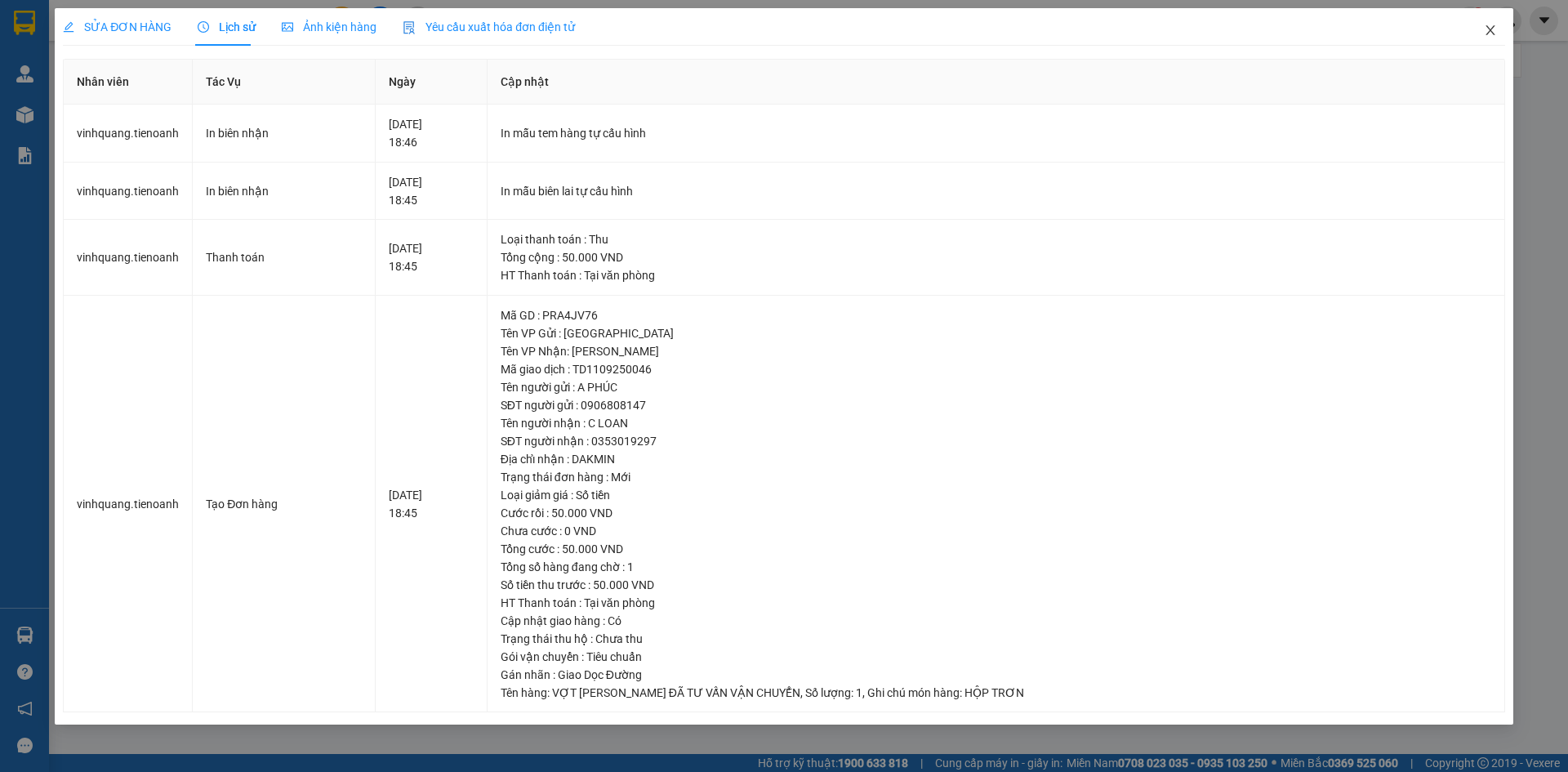
click at [1490, 30] on icon "close" at bounding box center [1490, 30] width 9 height 10
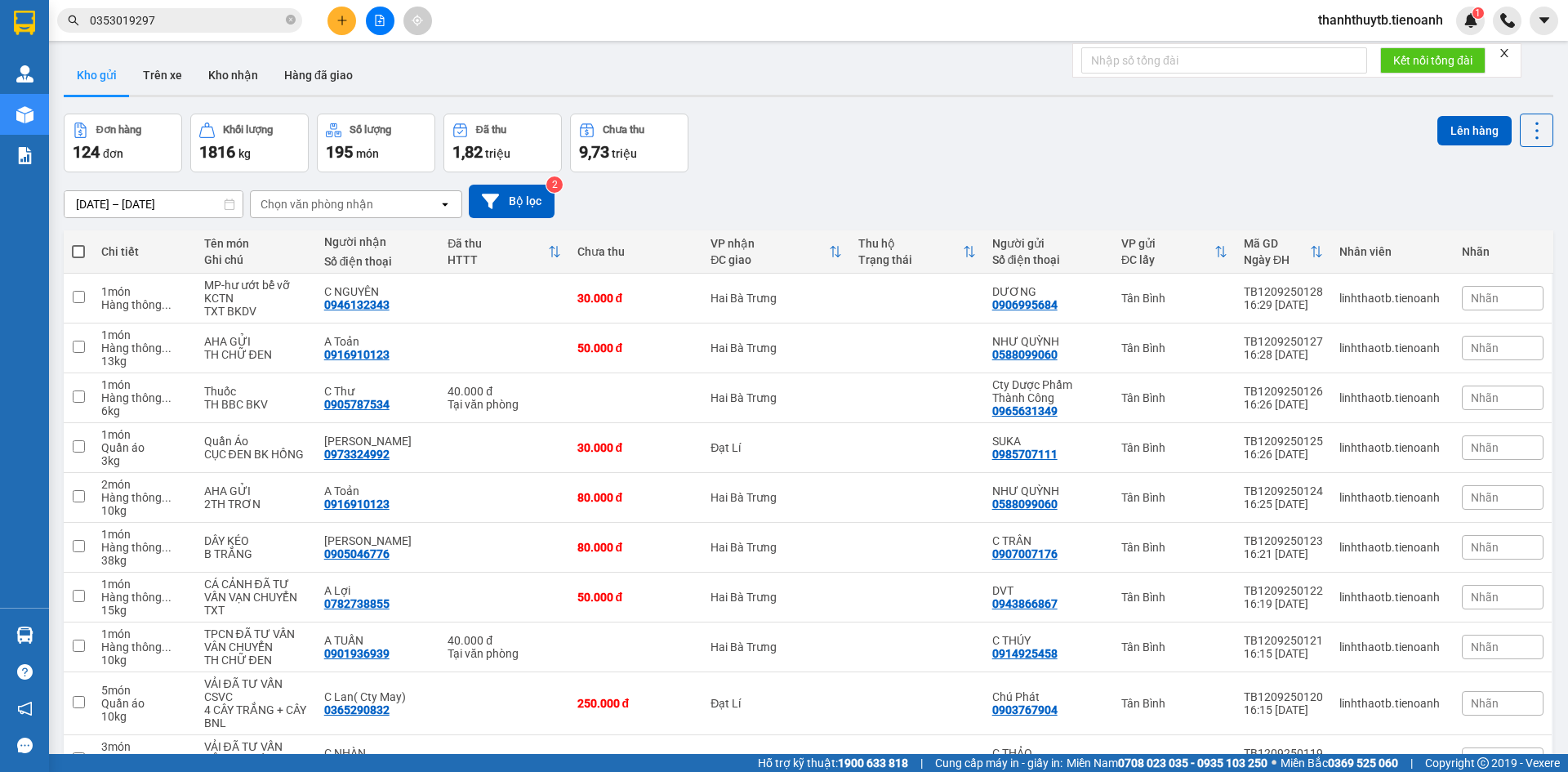
click at [228, 20] on input "0353019297" at bounding box center [185, 20] width 192 height 18
